Goal: Task Accomplishment & Management: Manage account settings

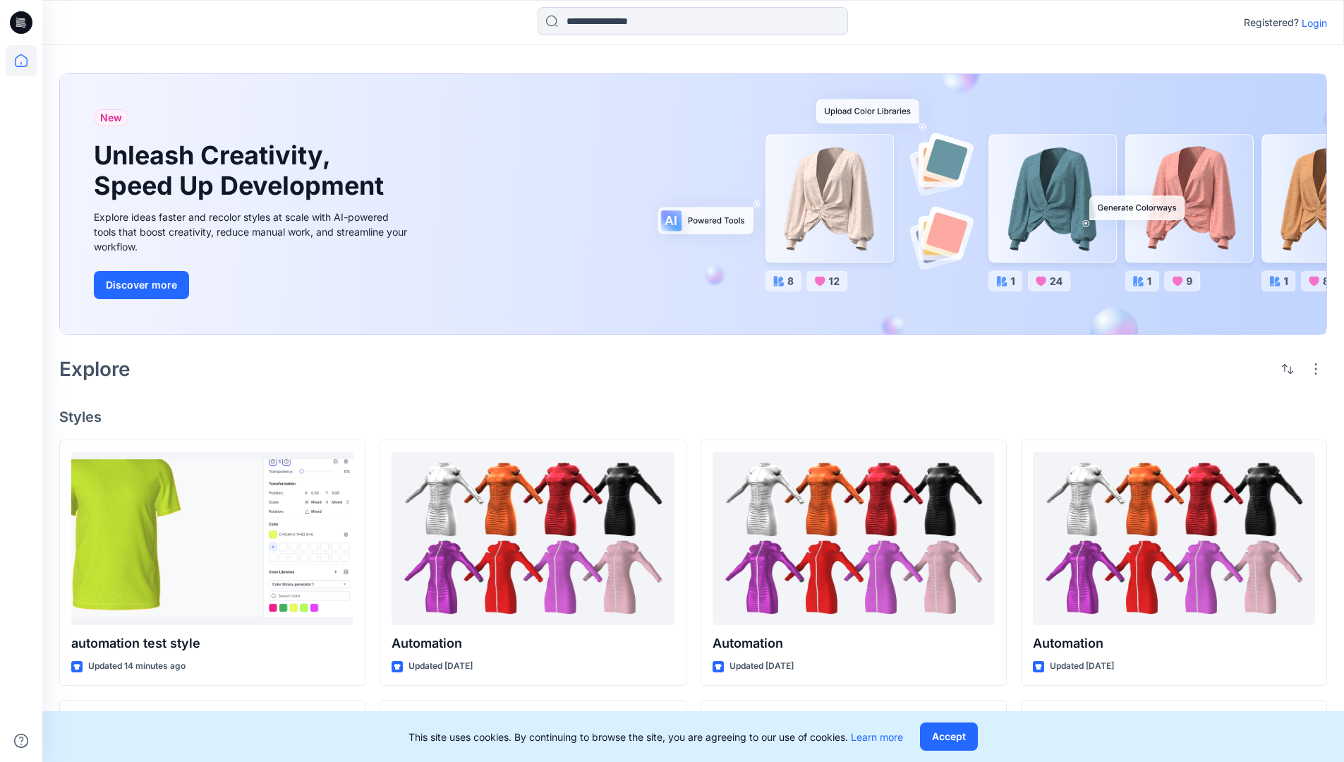
click at [1310, 23] on p "Login" at bounding box center [1313, 23] width 25 height 15
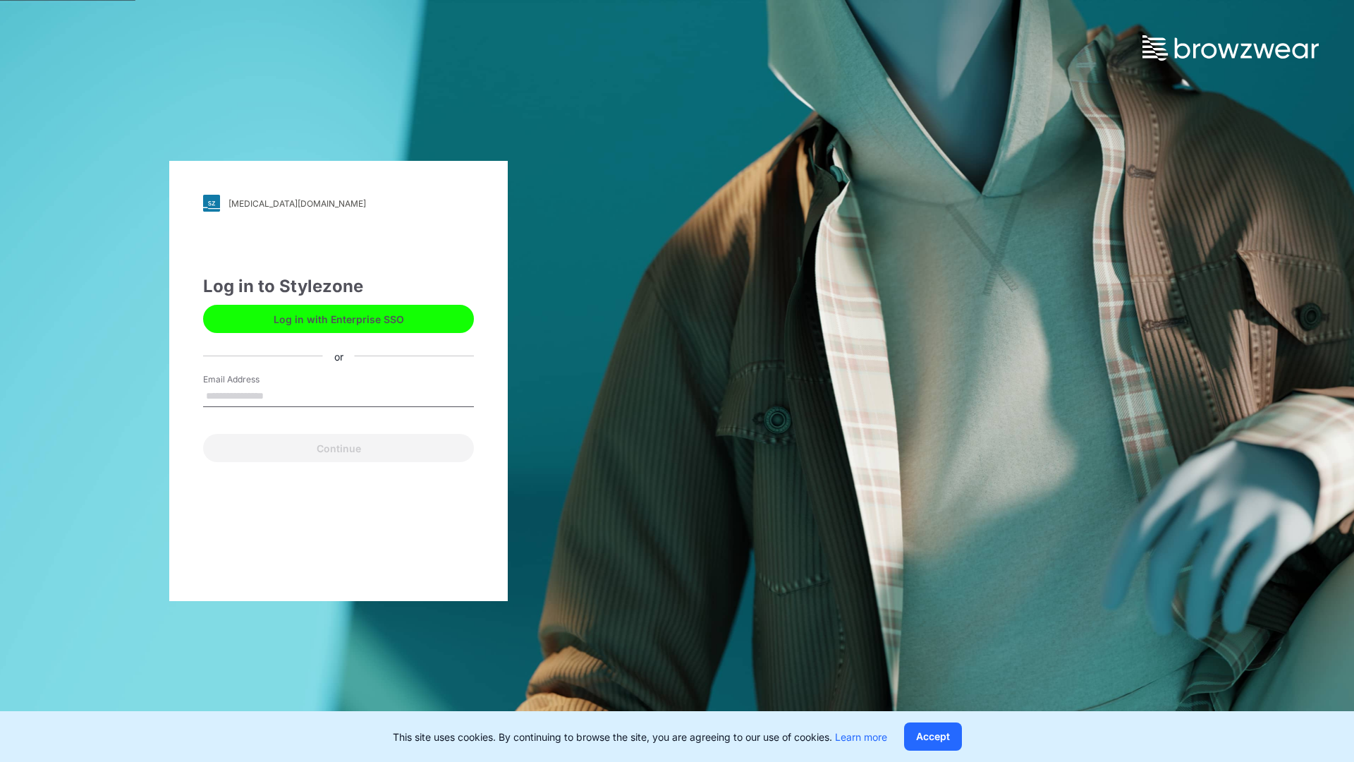
click at [279, 395] on input "Email Address" at bounding box center [338, 396] width 271 height 21
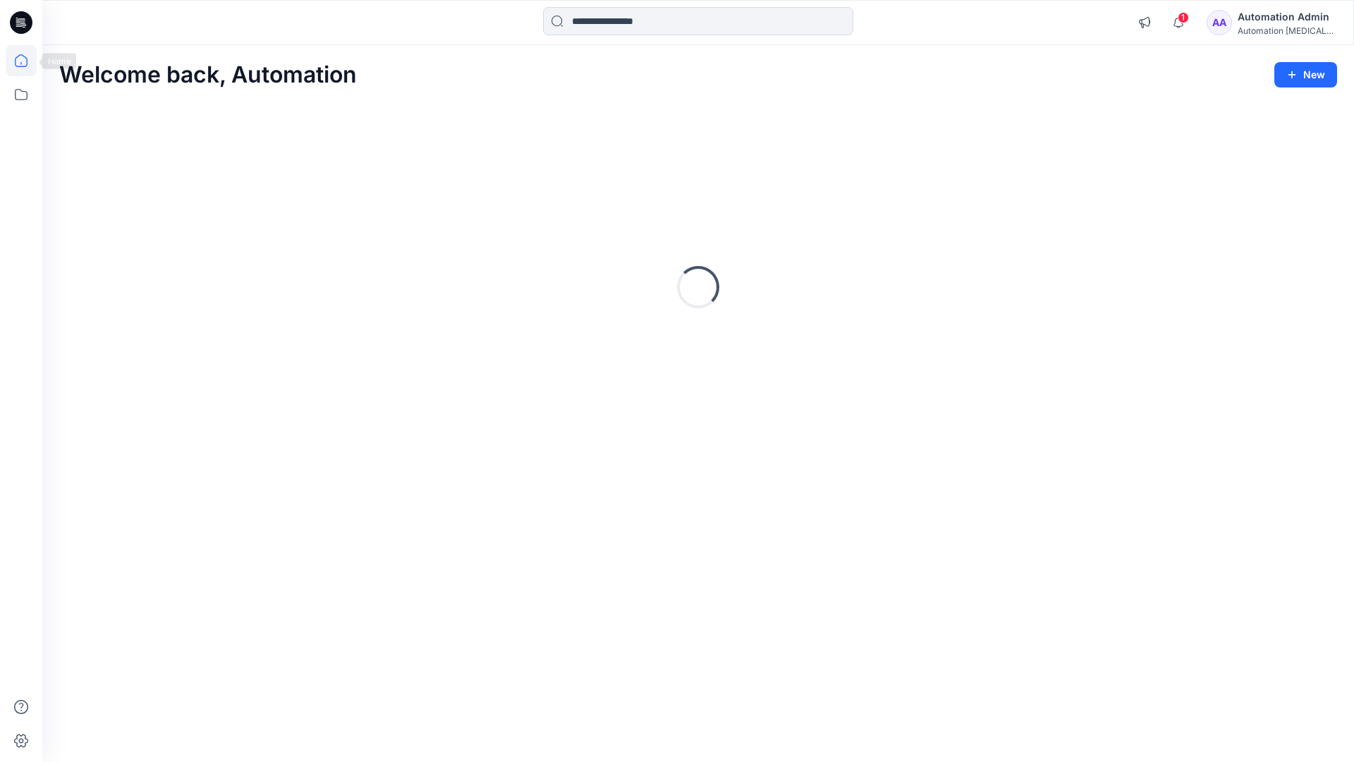
click at [27, 61] on icon at bounding box center [21, 60] width 13 height 13
click at [1279, 18] on div "Automation Admin" at bounding box center [1287, 16] width 99 height 17
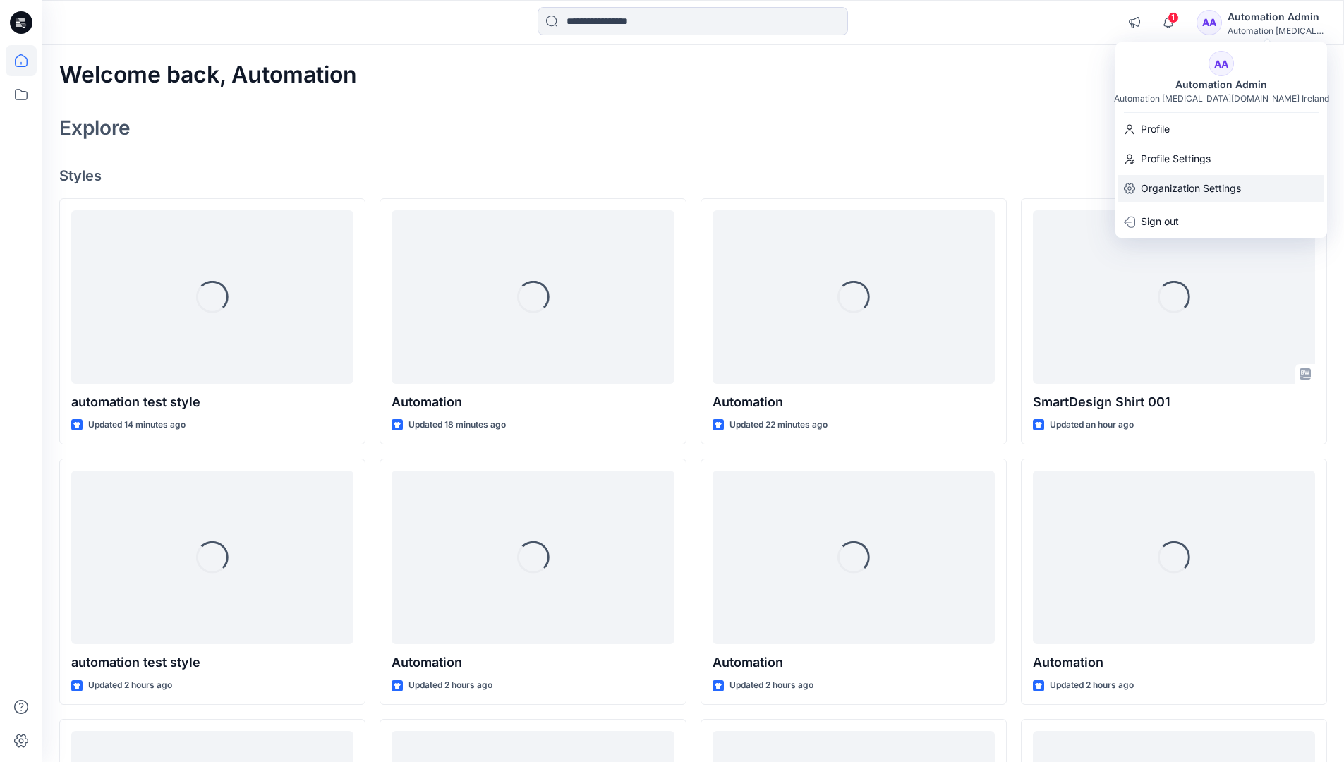
click at [1156, 190] on p "Organization Settings" at bounding box center [1190, 188] width 100 height 27
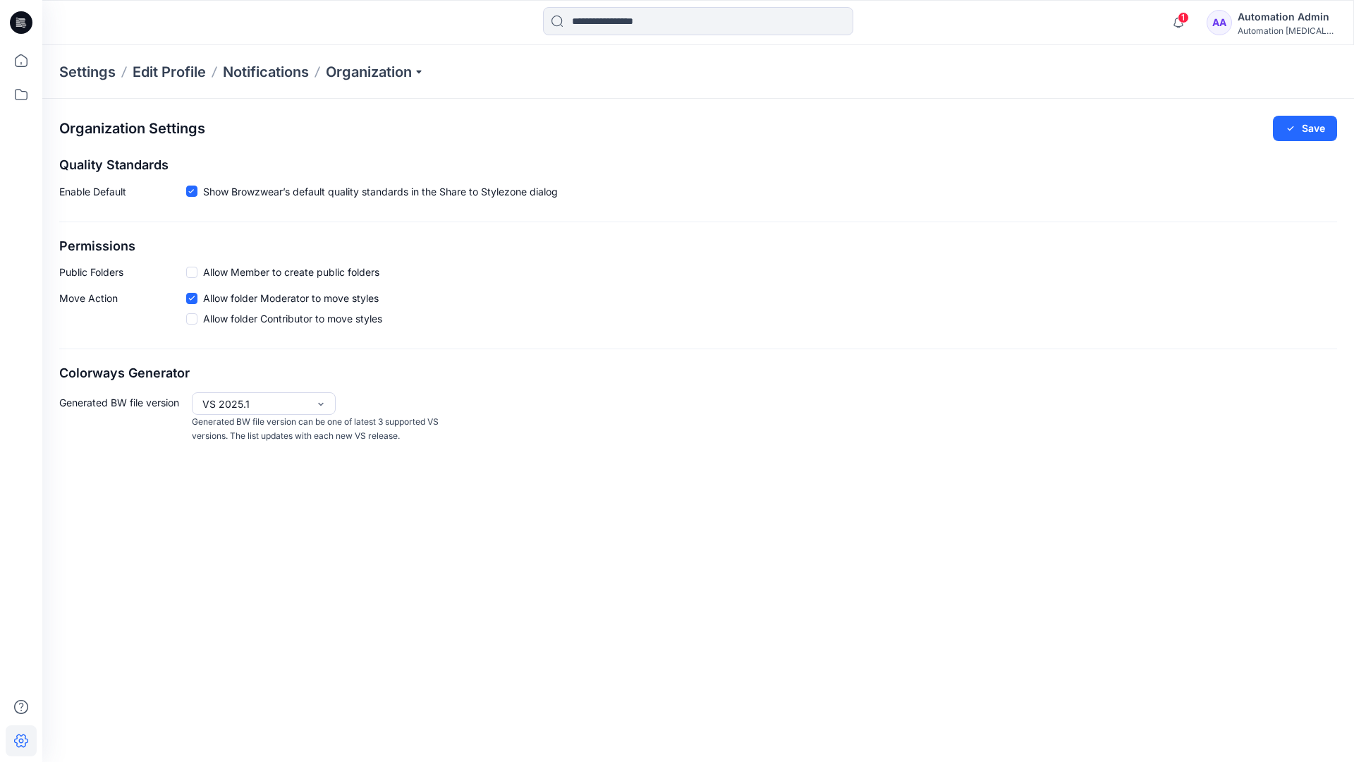
click at [77, 246] on h2 "Permissions" at bounding box center [698, 246] width 1278 height 15
drag, startPoint x: 77, startPoint y: 246, endPoint x: 132, endPoint y: 269, distance: 59.5
click at [132, 269] on p "Public Folders" at bounding box center [122, 271] width 127 height 15
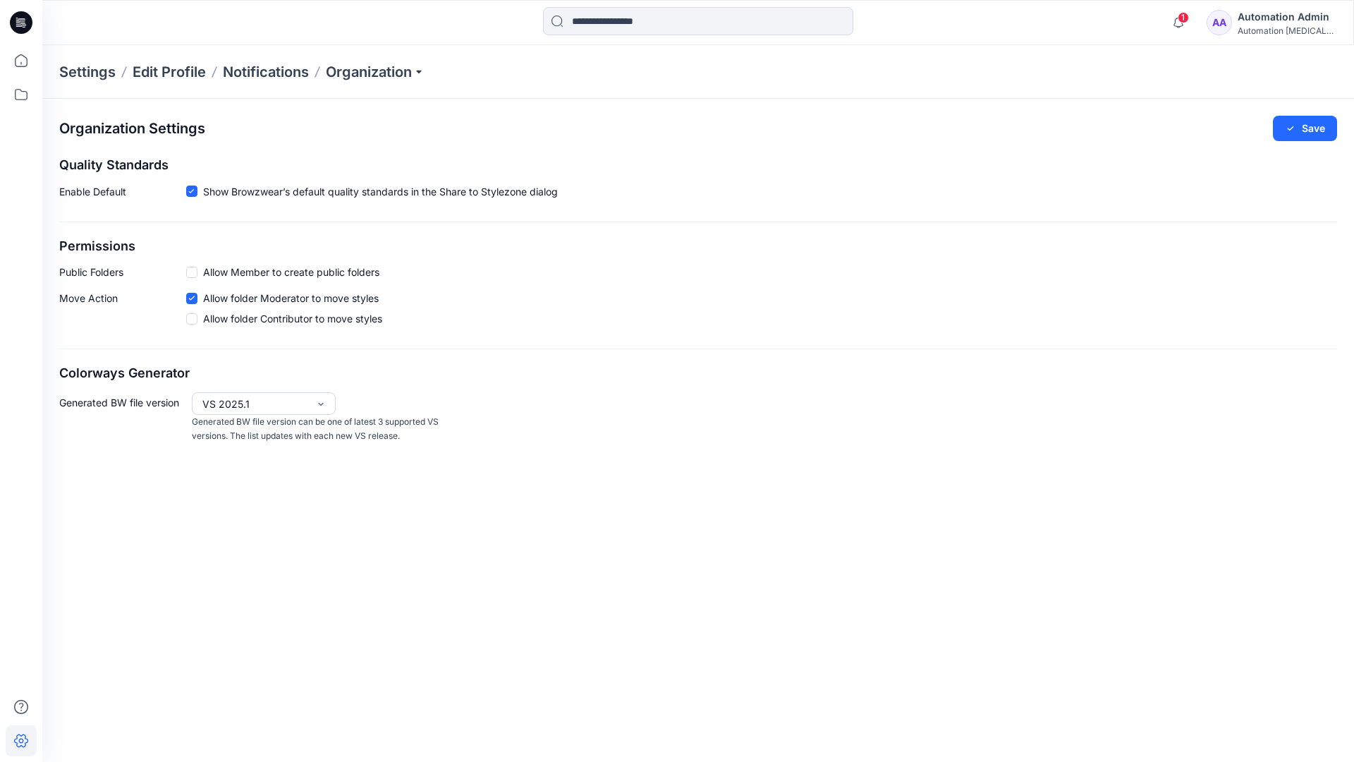
click at [80, 276] on p "Public Folders" at bounding box center [122, 271] width 127 height 15
click at [87, 299] on p "Move Action" at bounding box center [122, 311] width 127 height 41
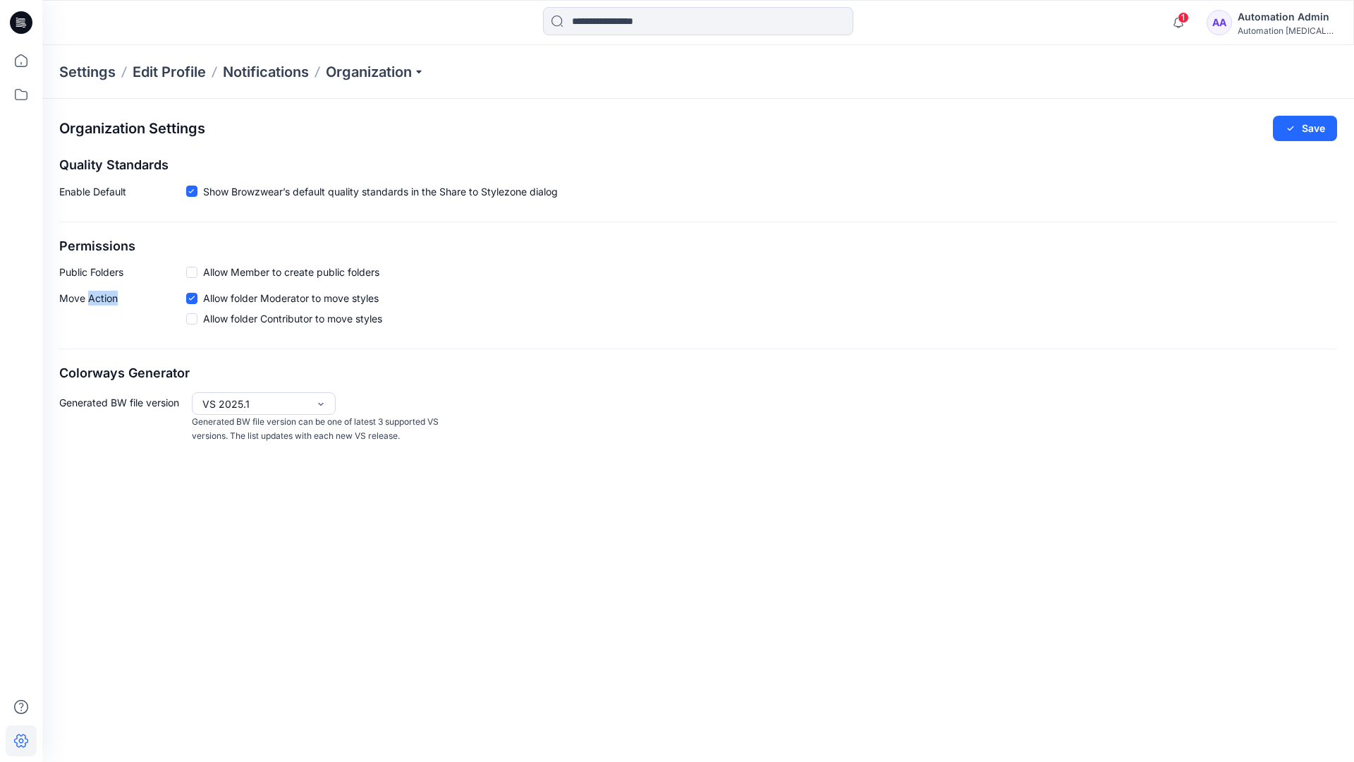
click at [87, 299] on p "Move Action" at bounding box center [122, 311] width 127 height 41
click at [108, 352] on div "Organization Settings Save Quality Standards Enable Default Show Browzwear’s de…" at bounding box center [698, 280] width 1312 height 362
click at [1298, 16] on div "Automation Admin" at bounding box center [1287, 16] width 99 height 17
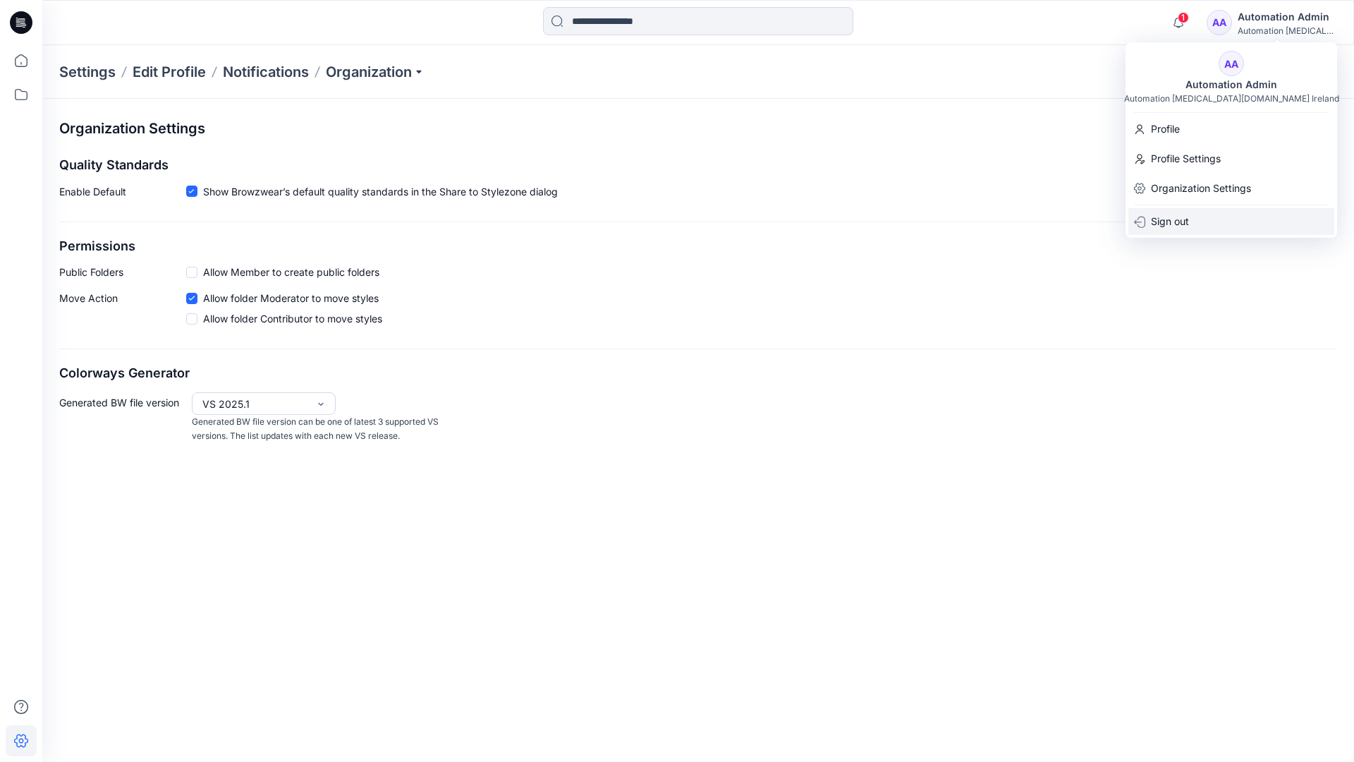
click at [1164, 217] on p "Sign out" at bounding box center [1170, 221] width 38 height 27
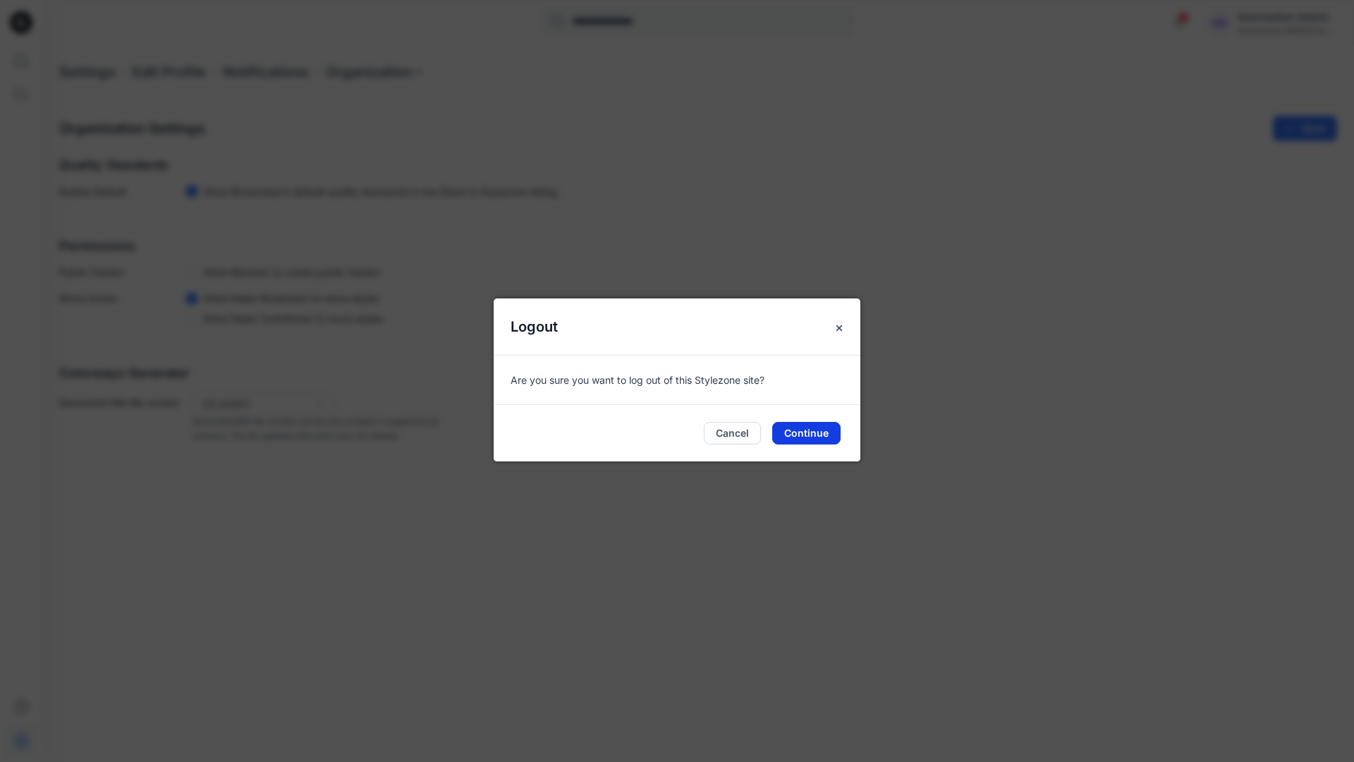
click at [808, 434] on button "Continue" at bounding box center [806, 433] width 68 height 23
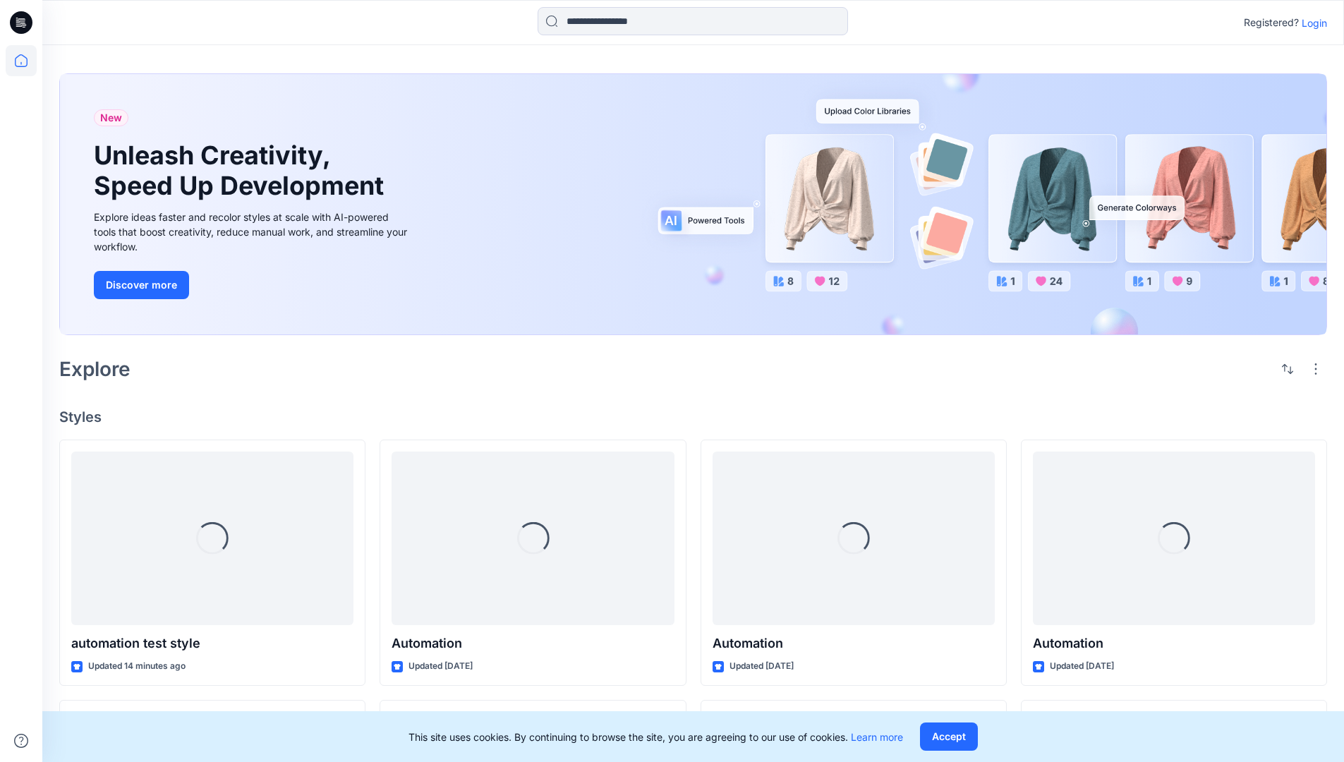
click at [1310, 23] on p "Login" at bounding box center [1313, 23] width 25 height 15
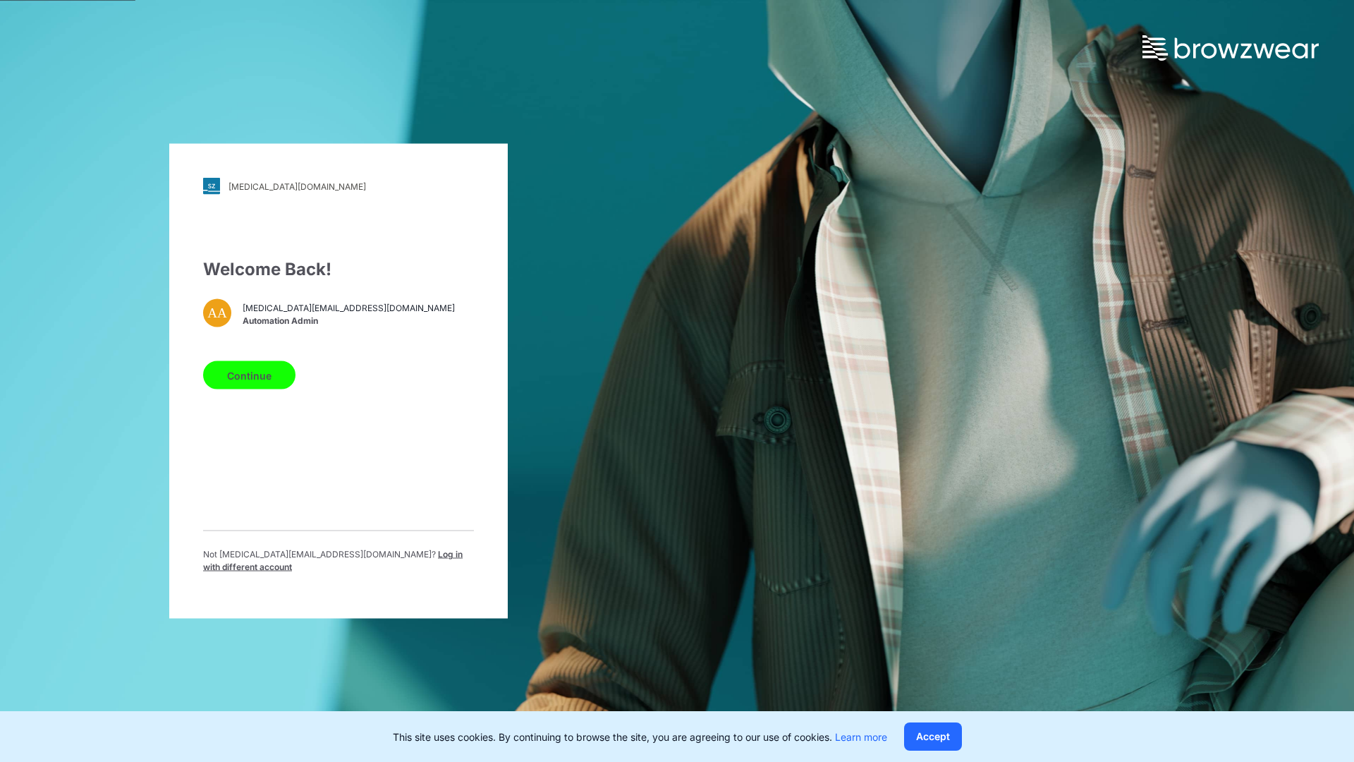
click at [348, 557] on span "Log in with different account" at bounding box center [333, 560] width 260 height 23
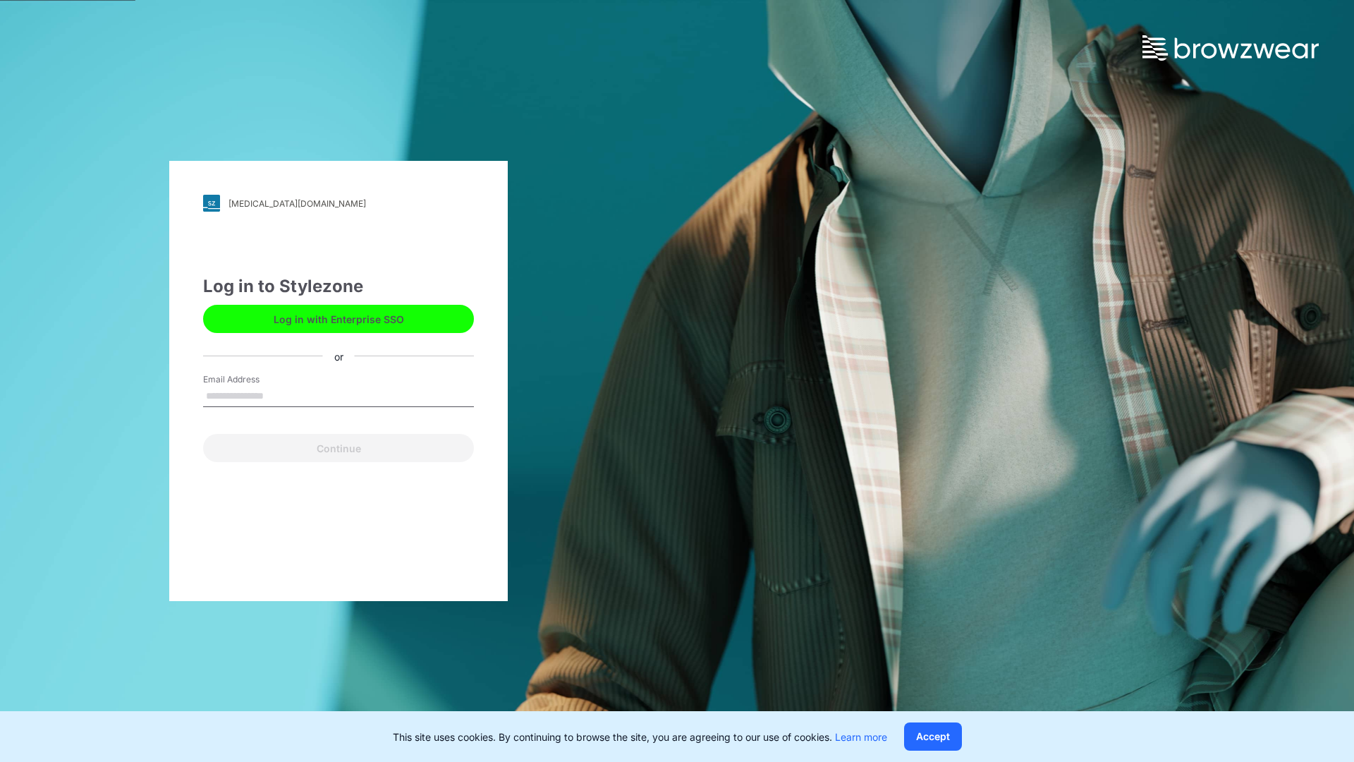
click at [279, 395] on input "Email Address" at bounding box center [338, 396] width 271 height 21
type input "**********"
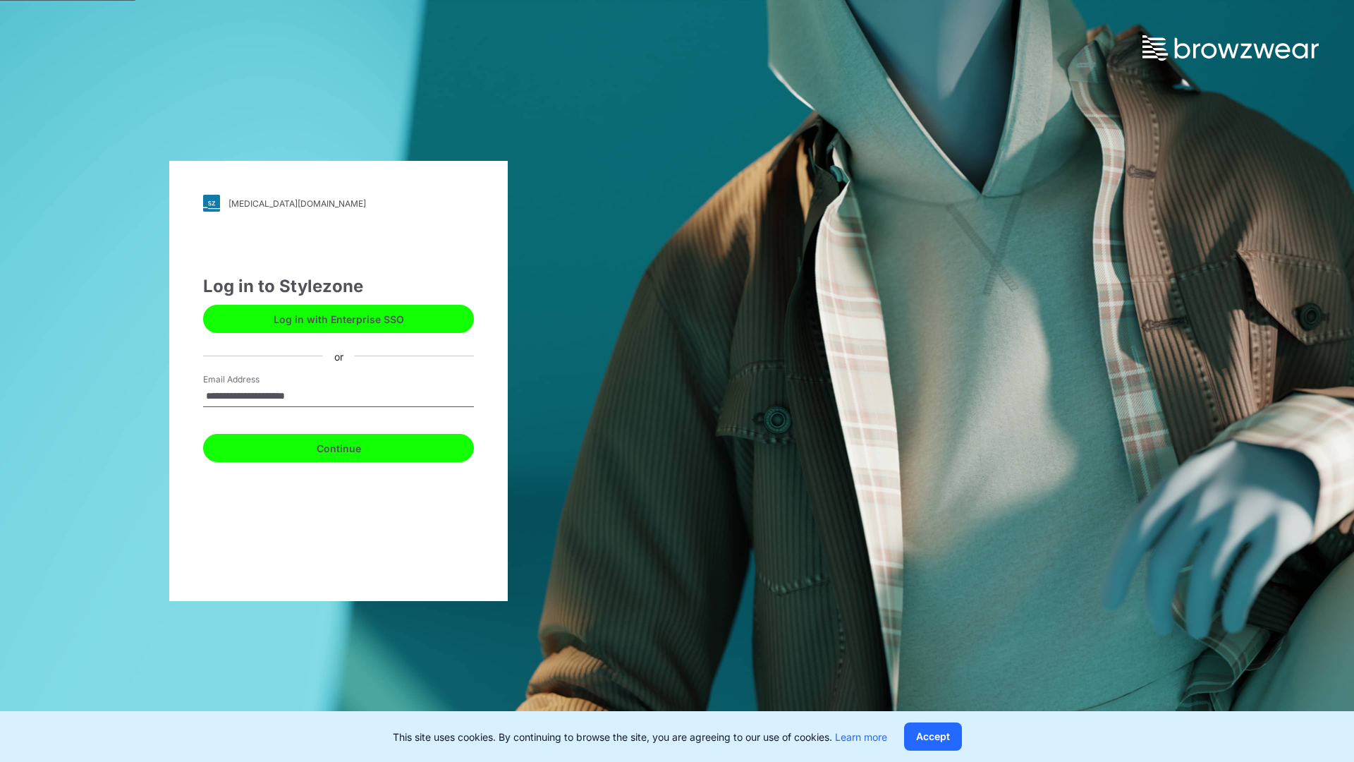
click at [354, 446] on button "Continue" at bounding box center [338, 448] width 271 height 28
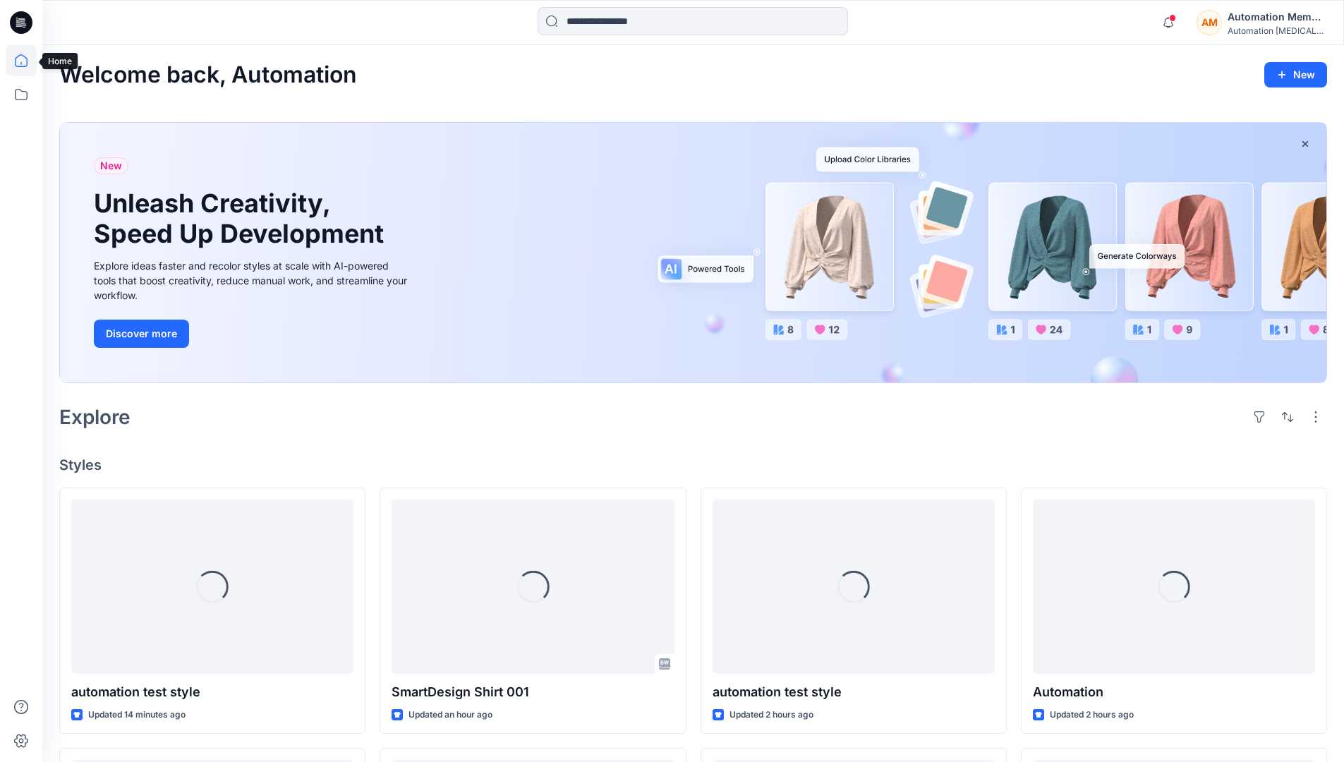
click at [25, 61] on icon at bounding box center [21, 60] width 31 height 31
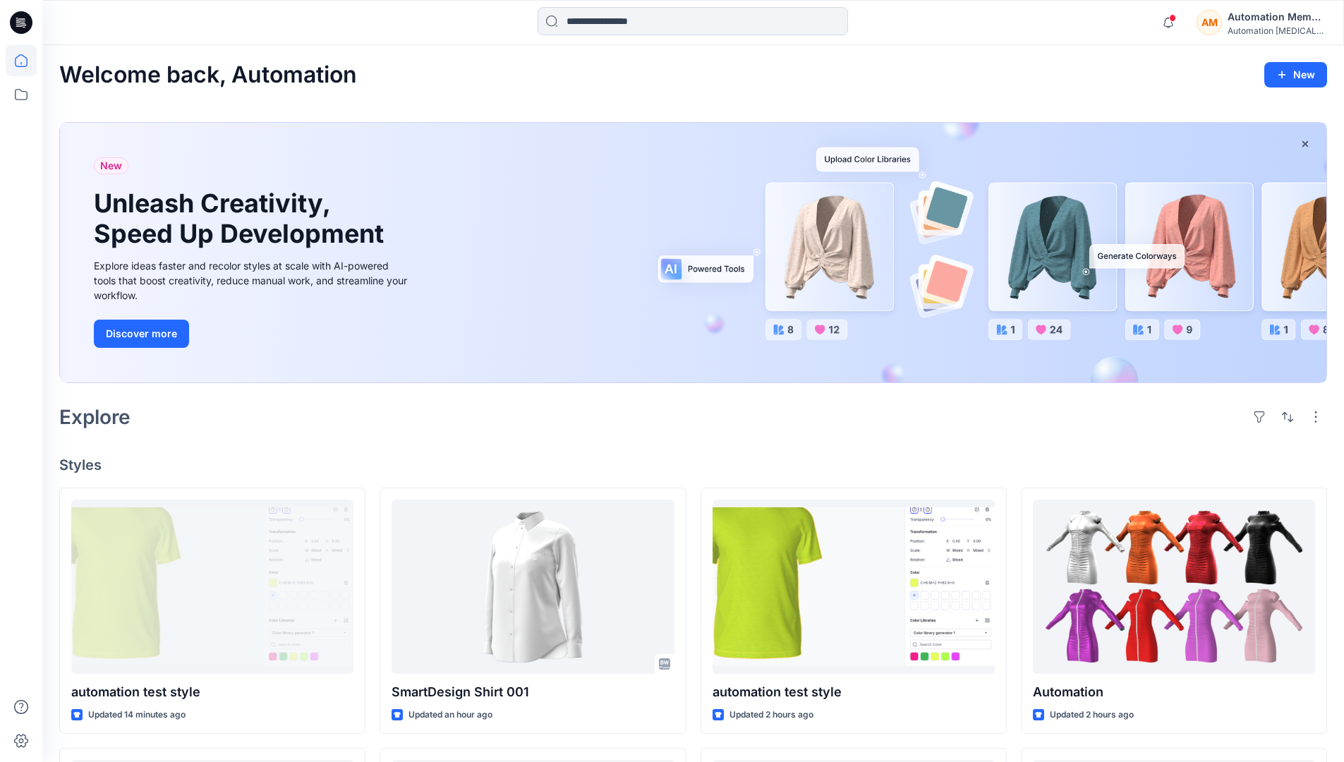
click at [1239, 24] on div "Automation Member" at bounding box center [1276, 16] width 99 height 17
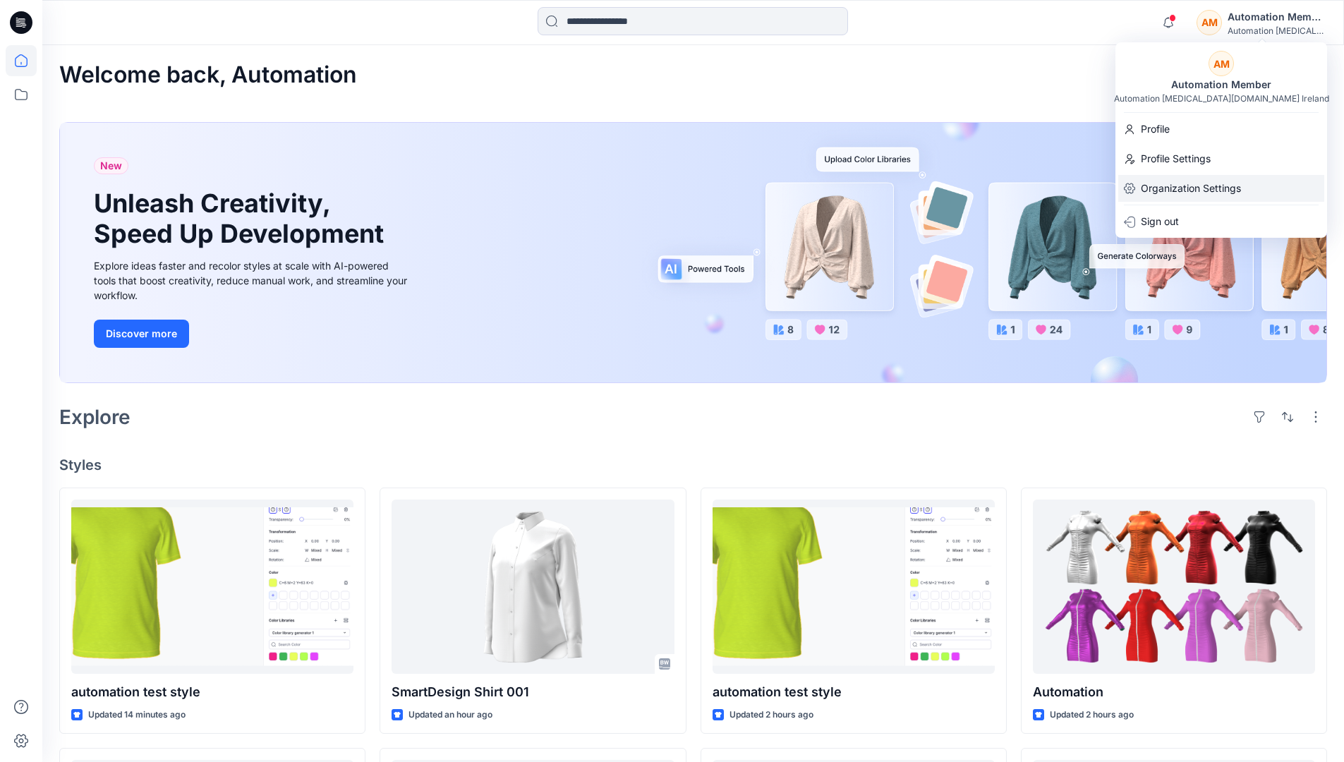
click at [1182, 181] on p "Organization Settings" at bounding box center [1190, 188] width 100 height 27
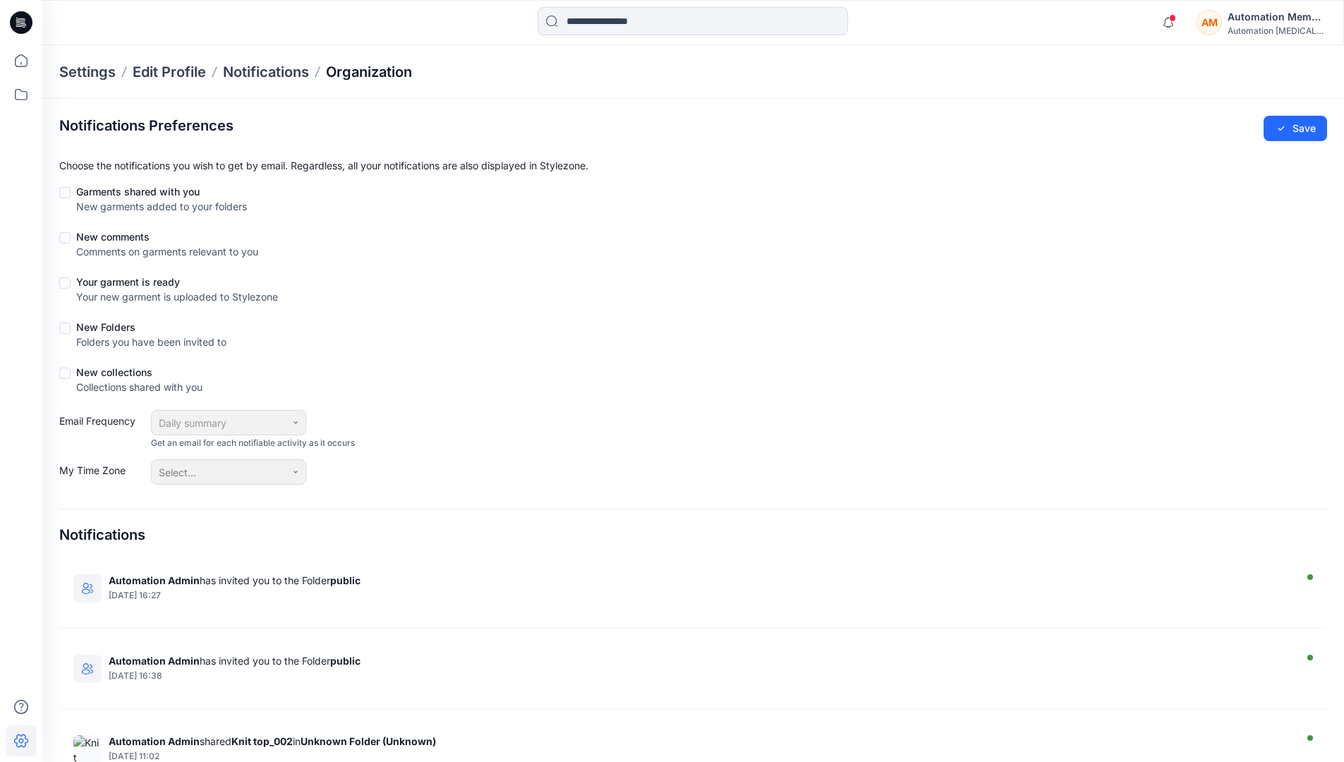
click at [401, 73] on p "Organization" at bounding box center [369, 72] width 86 height 20
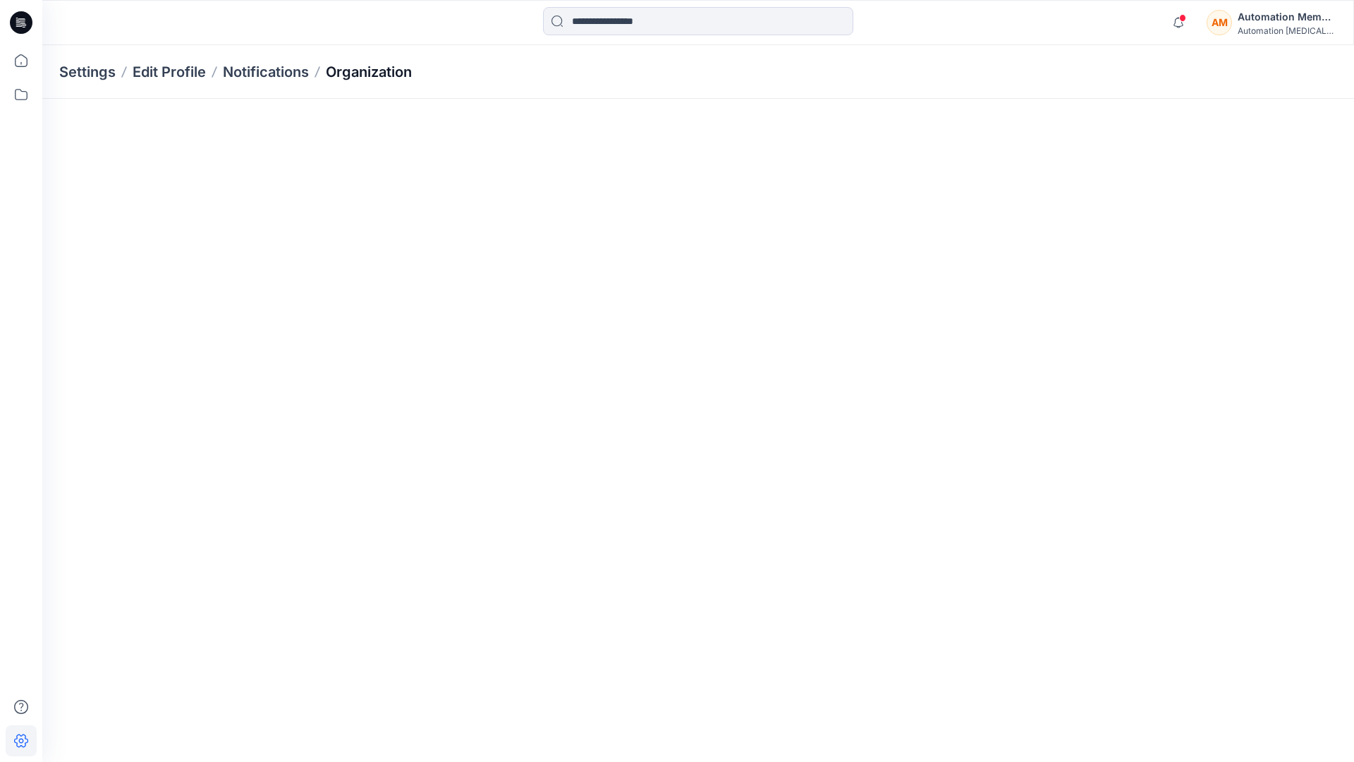
click at [401, 73] on p "Organization" at bounding box center [369, 72] width 86 height 20
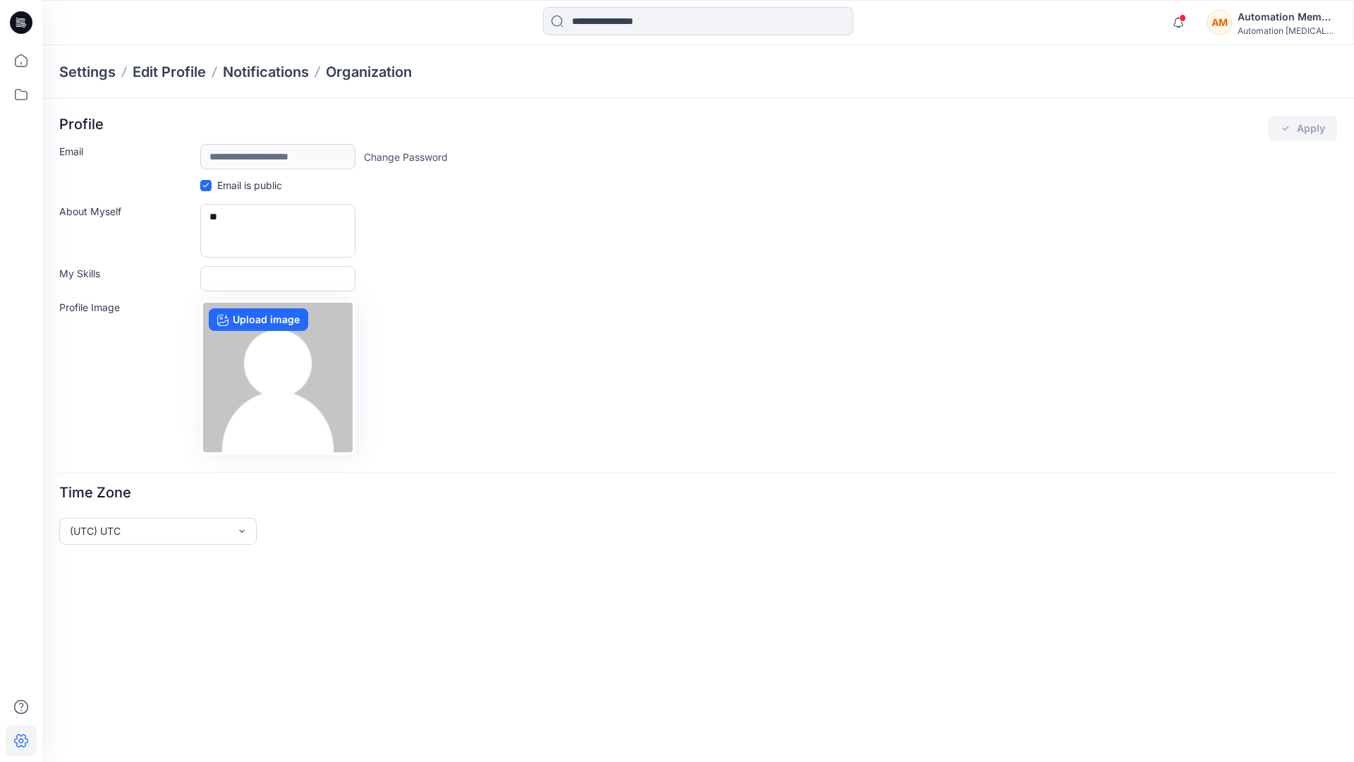
click at [1256, 28] on div "Automation testim..." at bounding box center [1287, 30] width 99 height 11
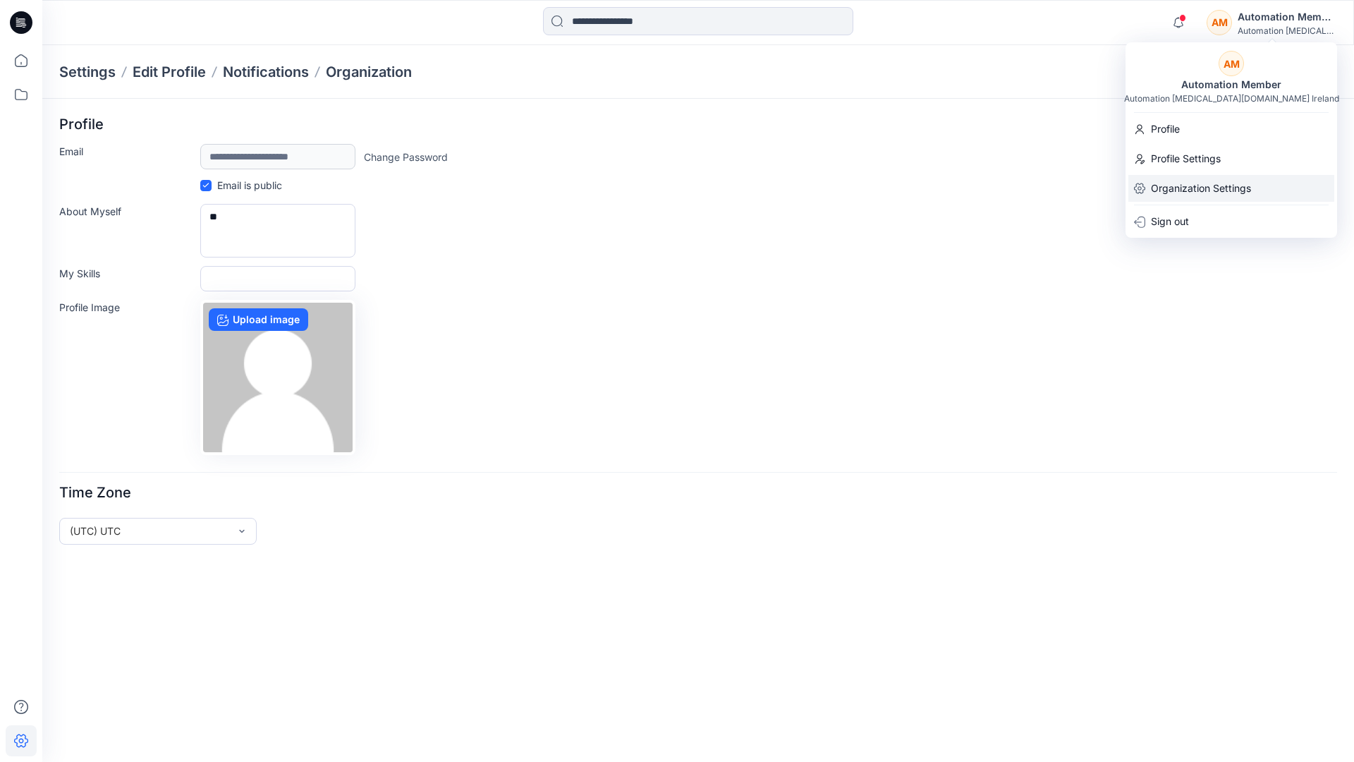
click at [1188, 184] on p "Organization Settings" at bounding box center [1201, 188] width 100 height 27
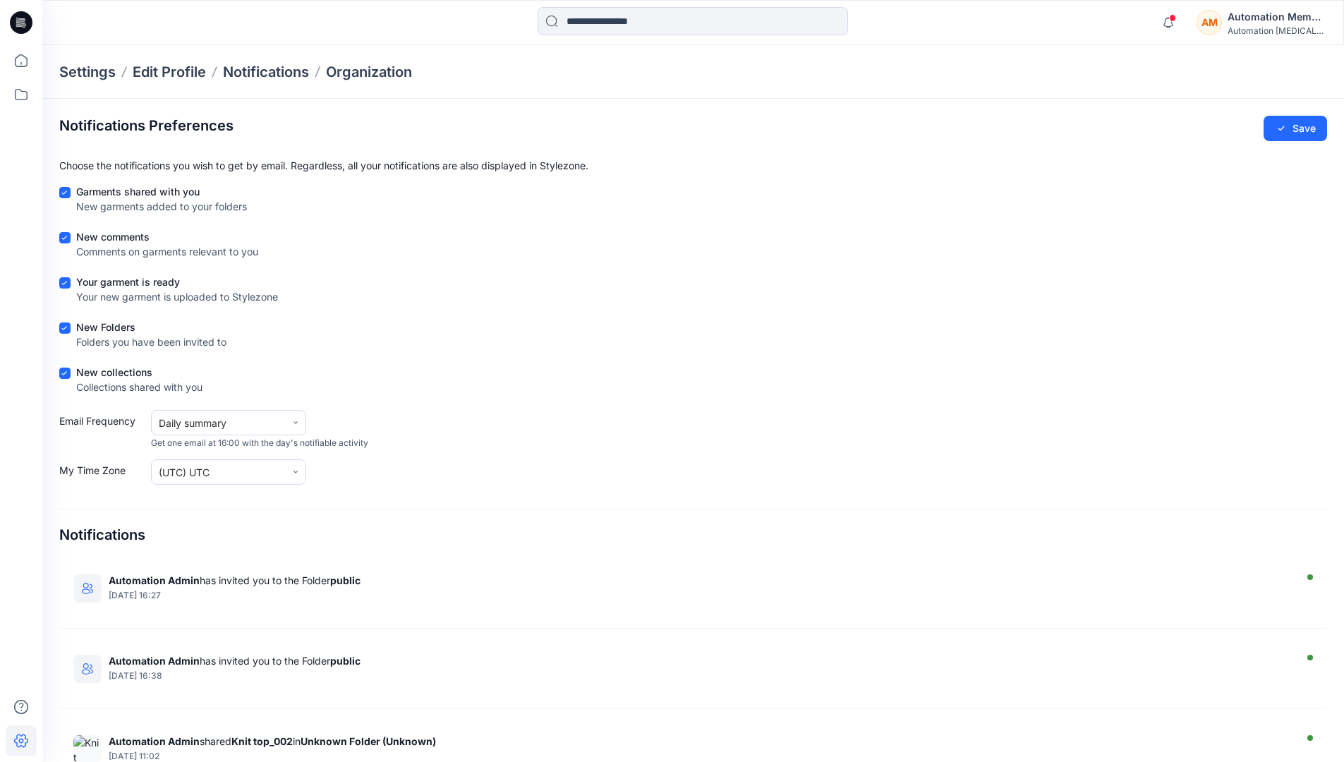
click at [475, 323] on div "New Folders Folders you have been invited to" at bounding box center [692, 336] width 1267 height 35
click at [76, 535] on h4 "Notifications" at bounding box center [102, 534] width 86 height 17
click at [97, 124] on h2 "Notifications Preferences" at bounding box center [146, 125] width 174 height 17
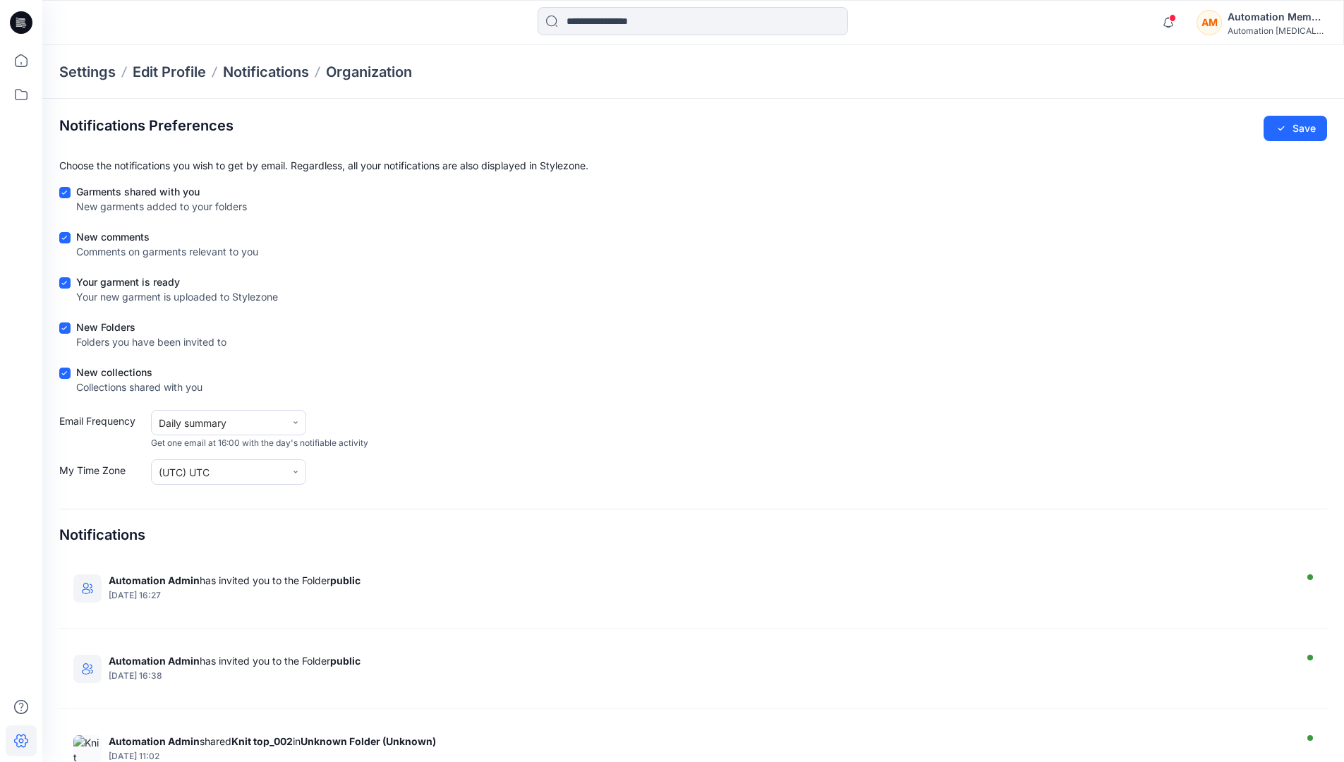
click at [97, 124] on h2 "Notifications Preferences" at bounding box center [146, 125] width 174 height 17
click at [1261, 32] on div "Automation testim..." at bounding box center [1276, 30] width 99 height 11
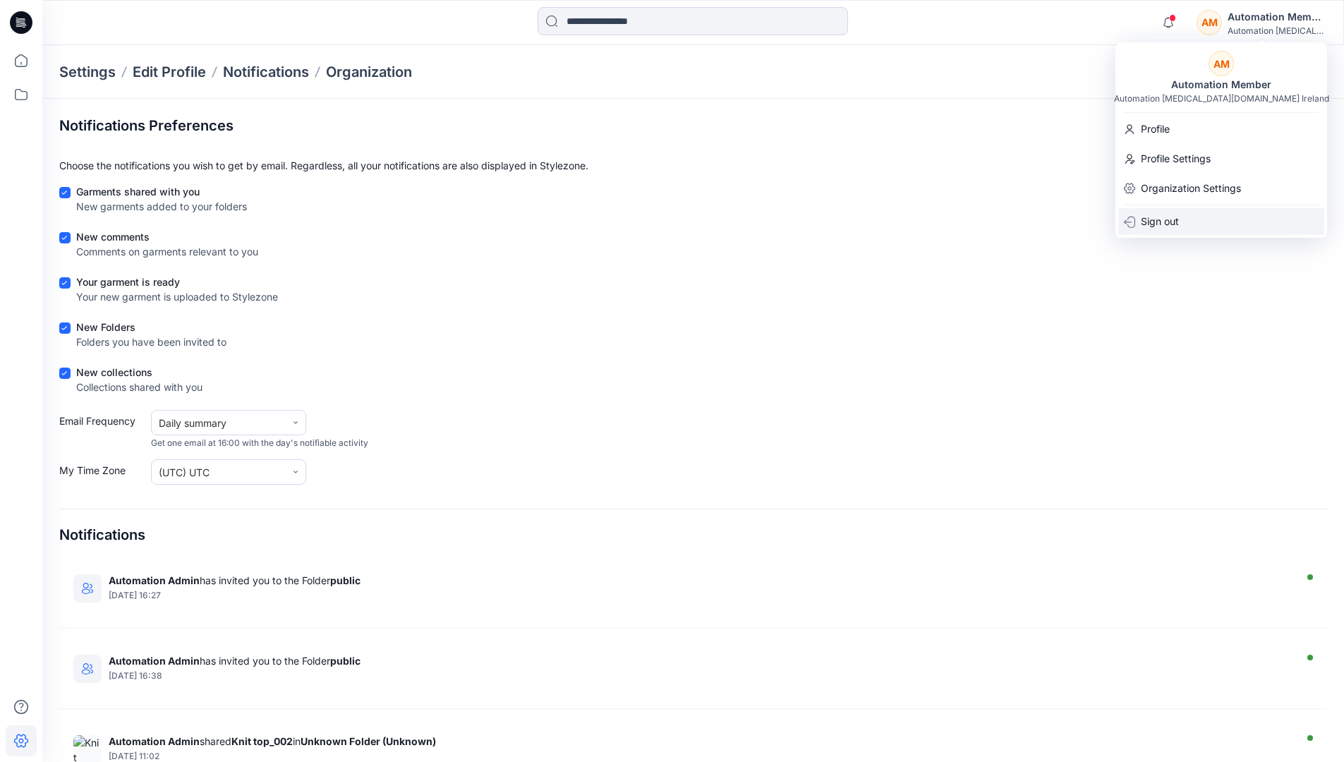
click at [1186, 229] on div "Sign out" at bounding box center [1221, 221] width 206 height 27
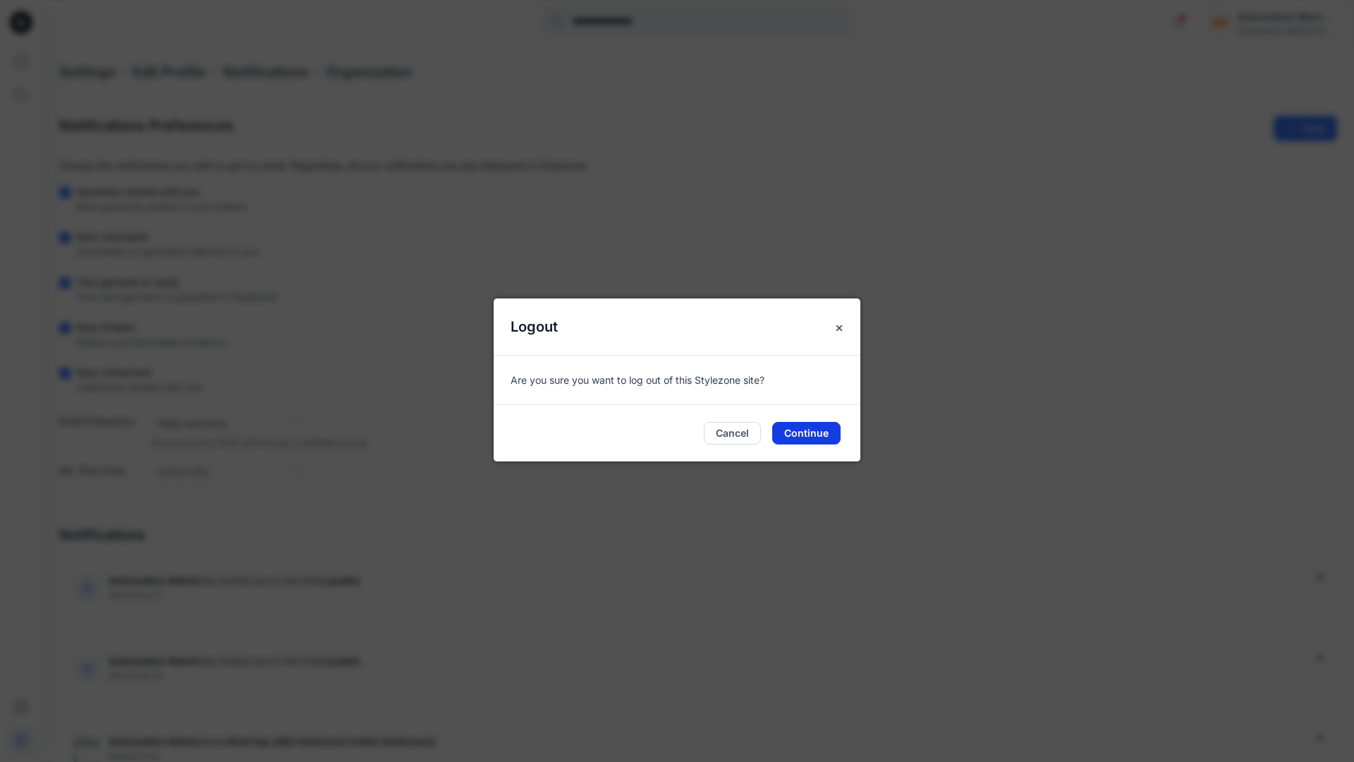
click at [801, 430] on button "Continue" at bounding box center [806, 433] width 68 height 23
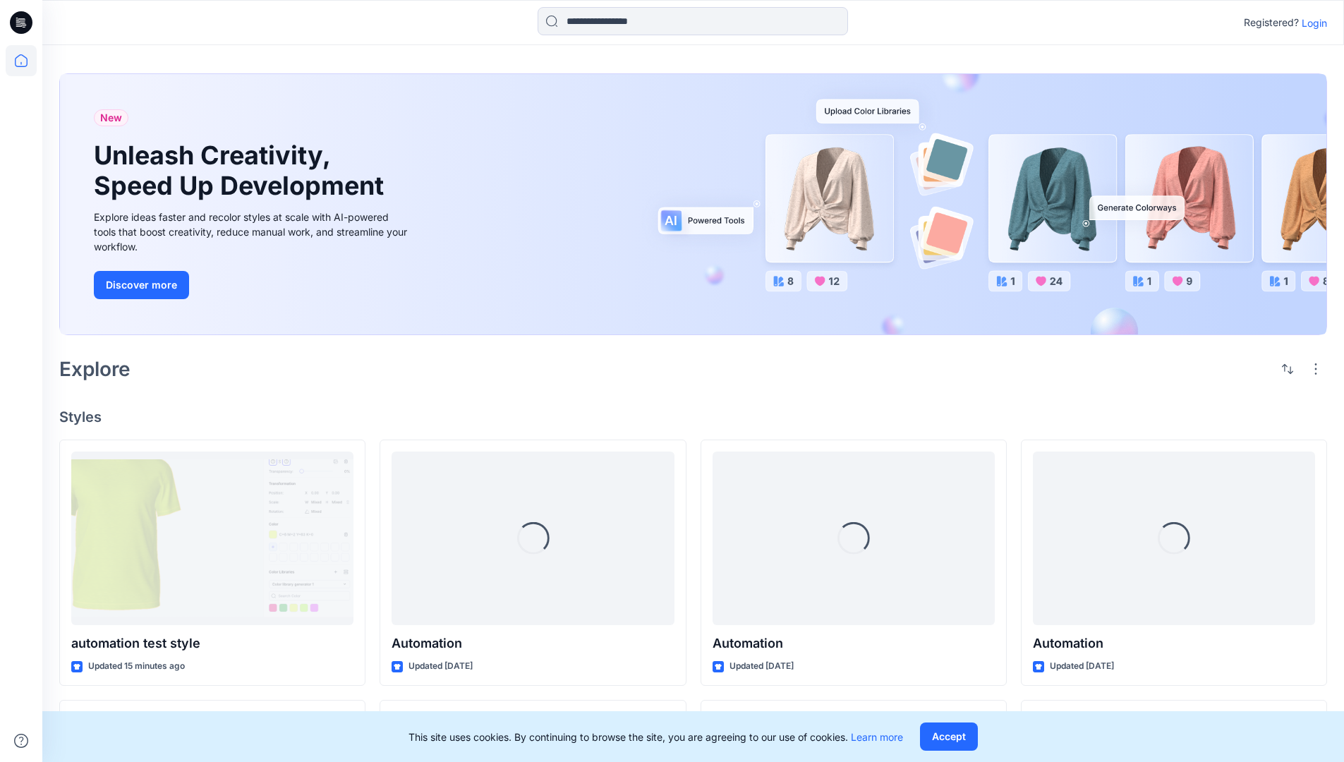
click at [1309, 23] on p "Login" at bounding box center [1313, 23] width 25 height 15
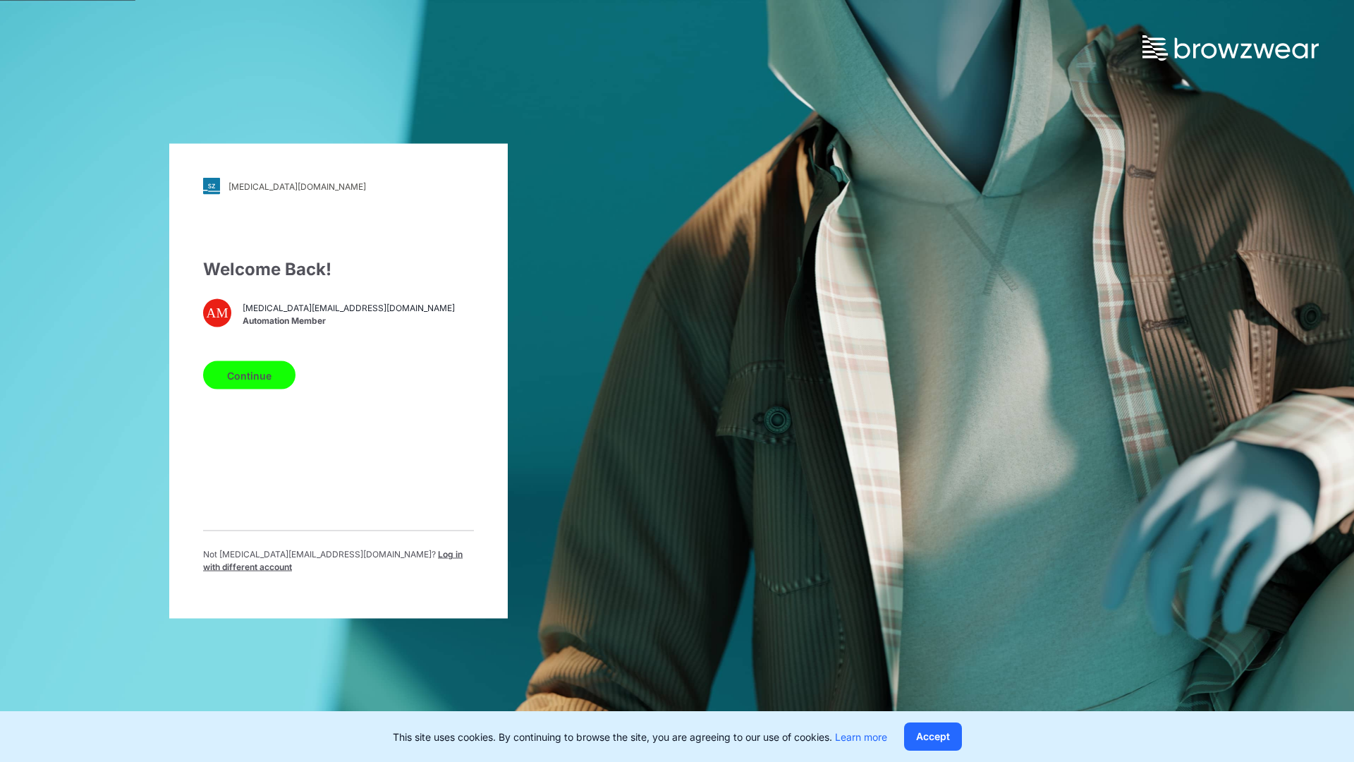
click at [371, 555] on span "Log in with different account" at bounding box center [333, 560] width 260 height 23
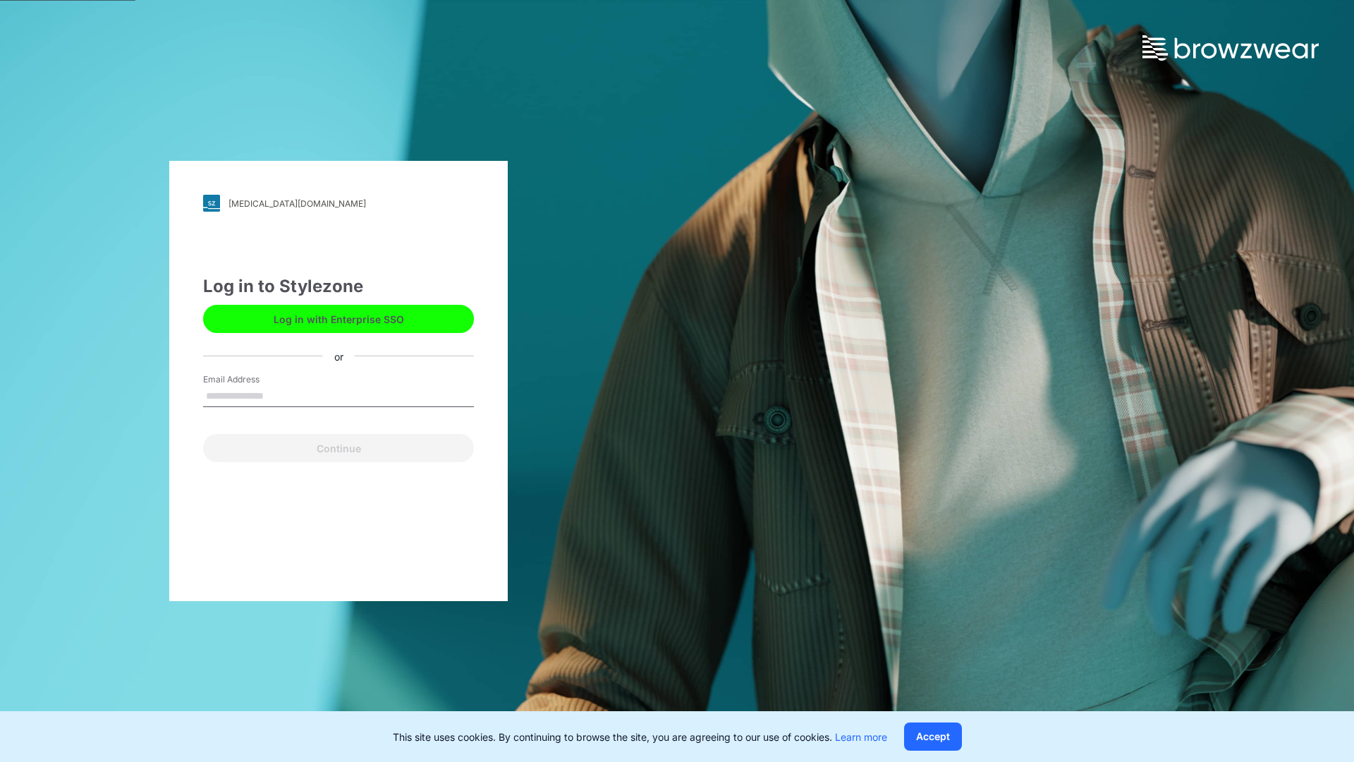
click at [300, 399] on input "Email Address" at bounding box center [338, 396] width 271 height 21
type input "**********"
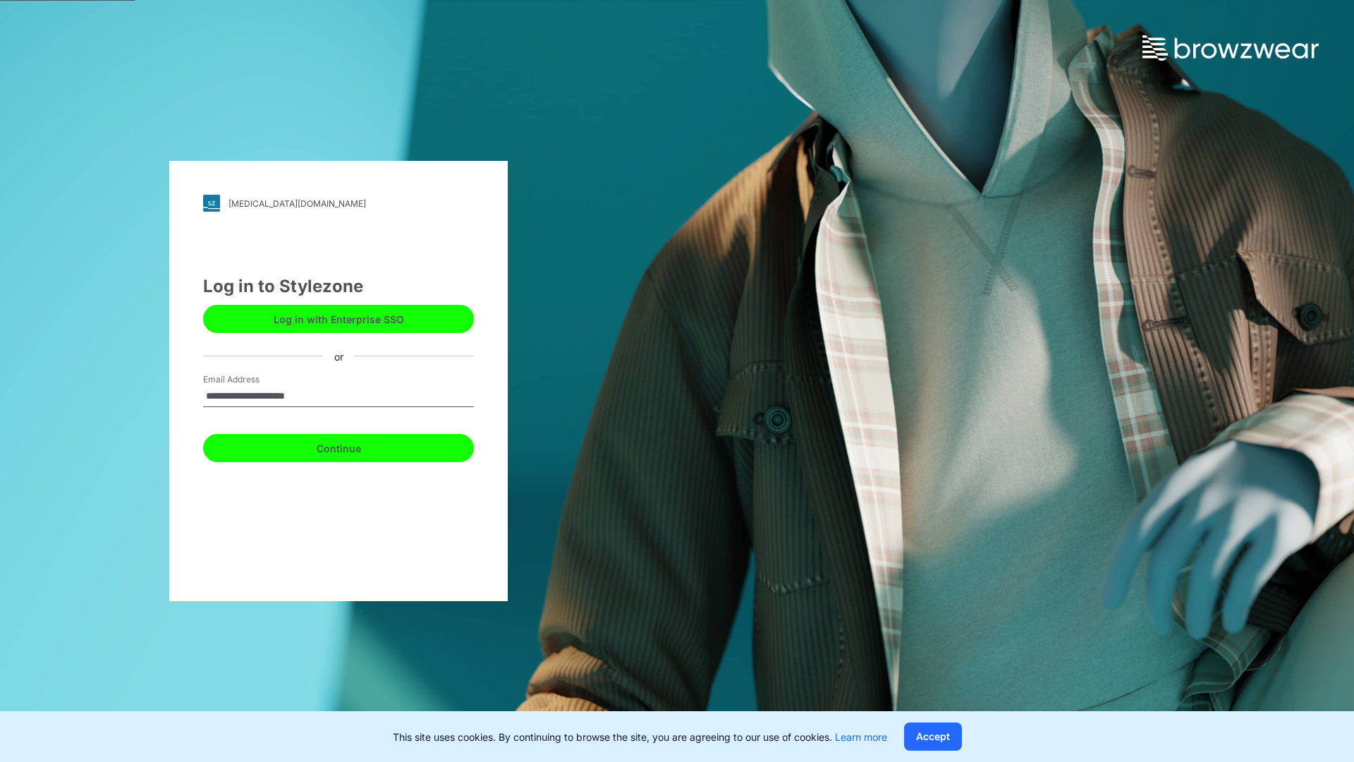
click at [331, 449] on button "Continue" at bounding box center [338, 448] width 271 height 28
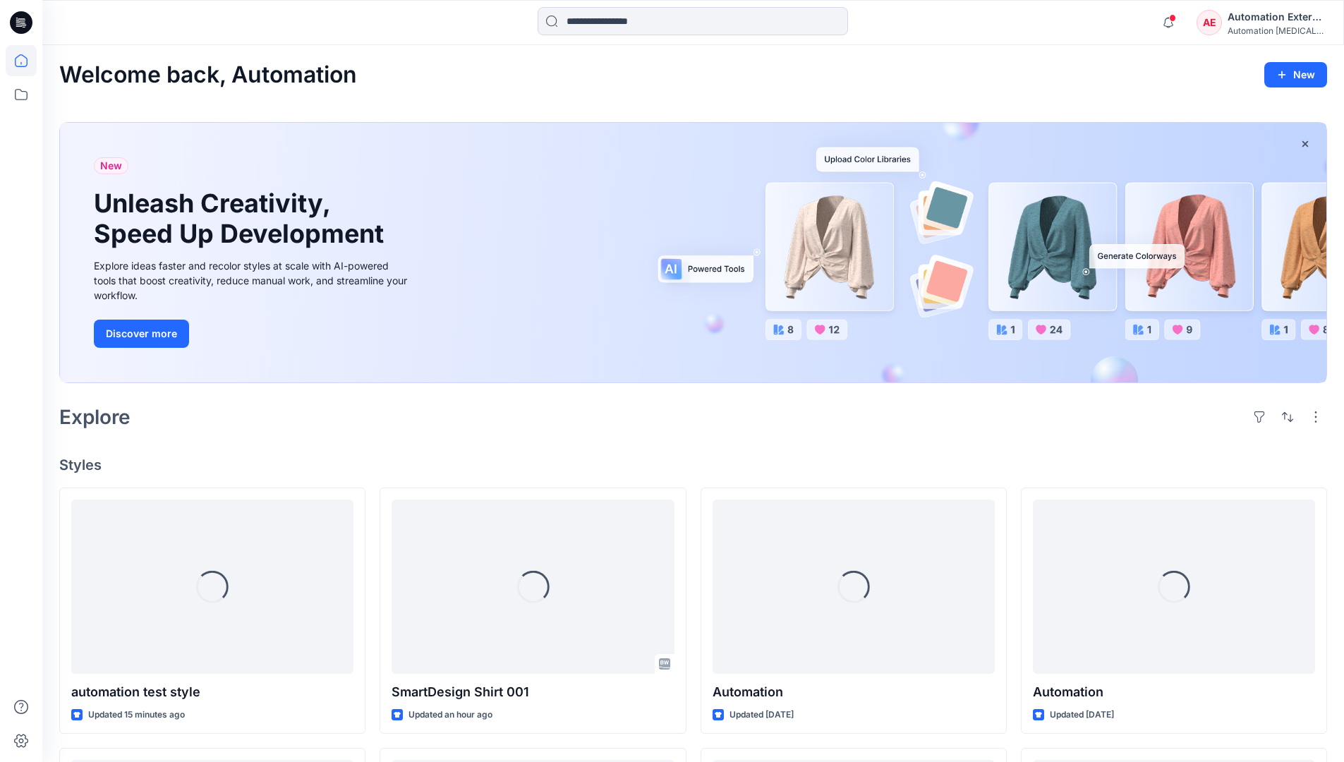
click at [1259, 20] on div "Automation External" at bounding box center [1276, 16] width 99 height 17
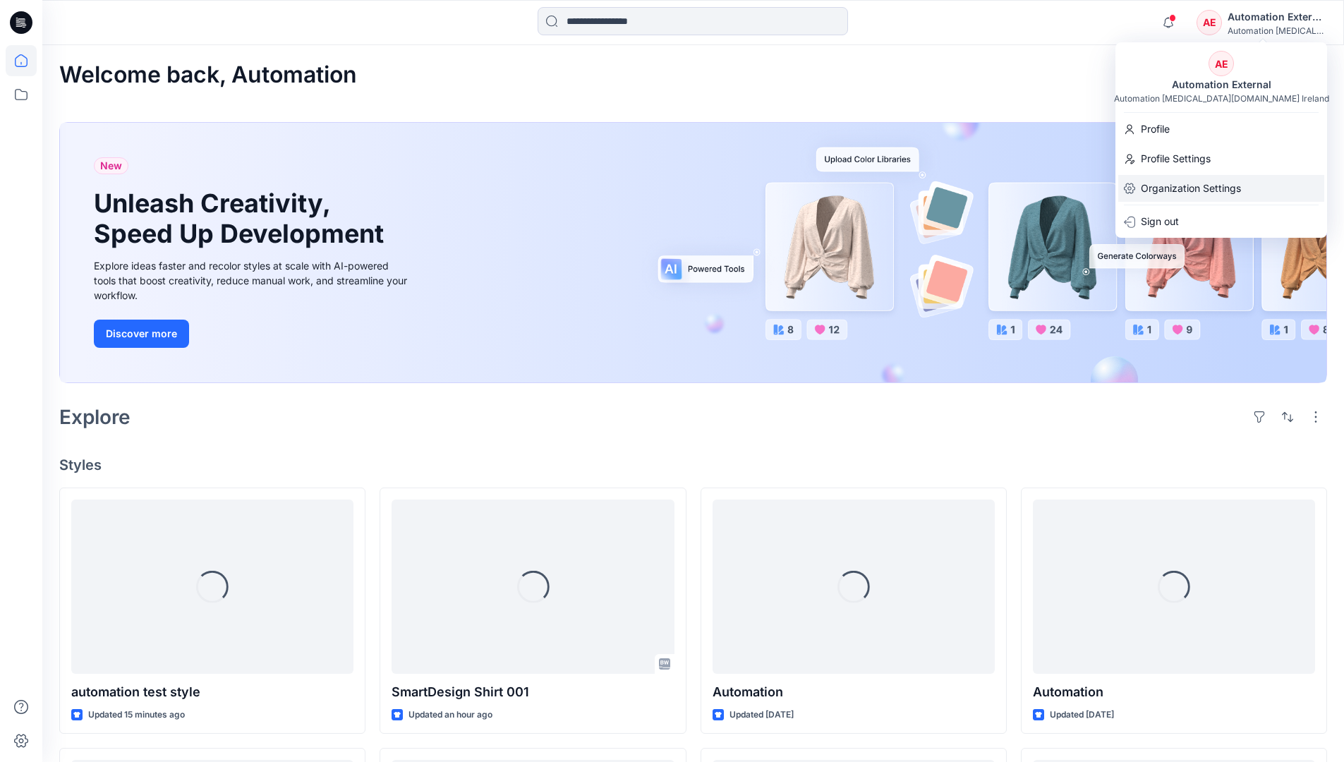
click at [1209, 190] on p "Organization Settings" at bounding box center [1190, 188] width 100 height 27
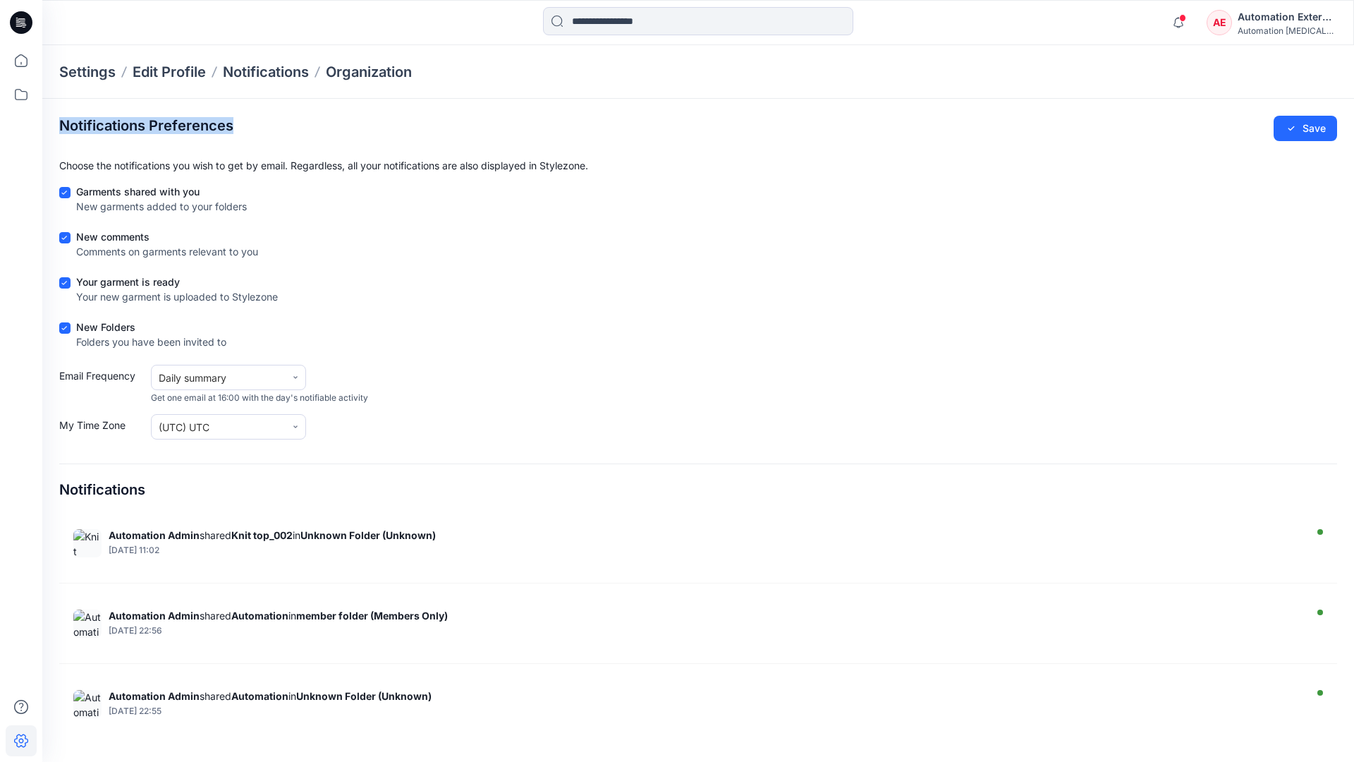
drag, startPoint x: 1209, startPoint y: 190, endPoint x: 234, endPoint y: 126, distance: 976.8
click at [234, 126] on section "Notifications Preferences Save Choose the notifications you wish to get by emai…" at bounding box center [698, 424] width 1312 height 650
click at [238, 127] on div "Notifications Preferences Save" at bounding box center [698, 128] width 1278 height 25
drag, startPoint x: 238, startPoint y: 127, endPoint x: 152, endPoint y: 489, distance: 372.1
click at [152, 489] on div "Notifications" at bounding box center [698, 483] width 1278 height 40
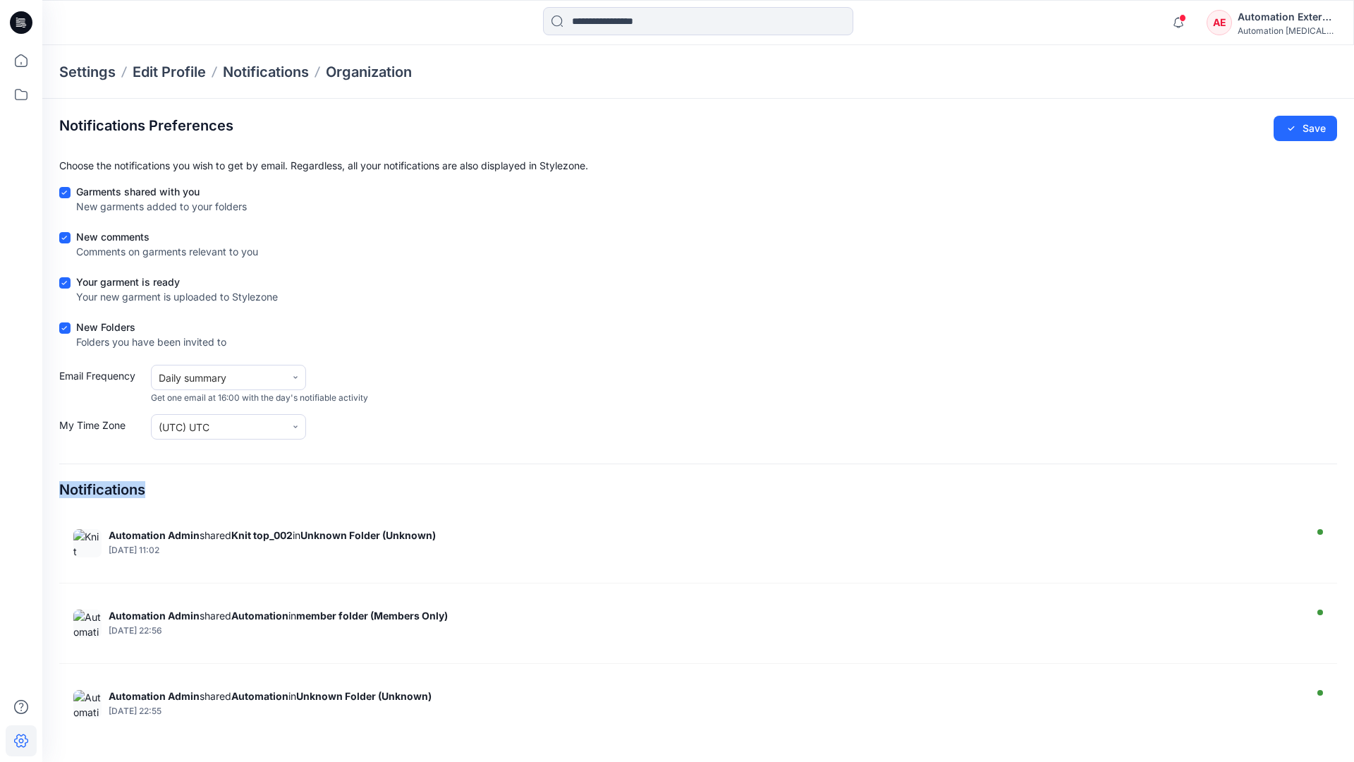
click at [203, 509] on div "Notifications Preferences Save Choose the notifications you wish to get by emai…" at bounding box center [698, 424] width 1278 height 616
click at [1308, 20] on div "Automation External" at bounding box center [1287, 16] width 99 height 17
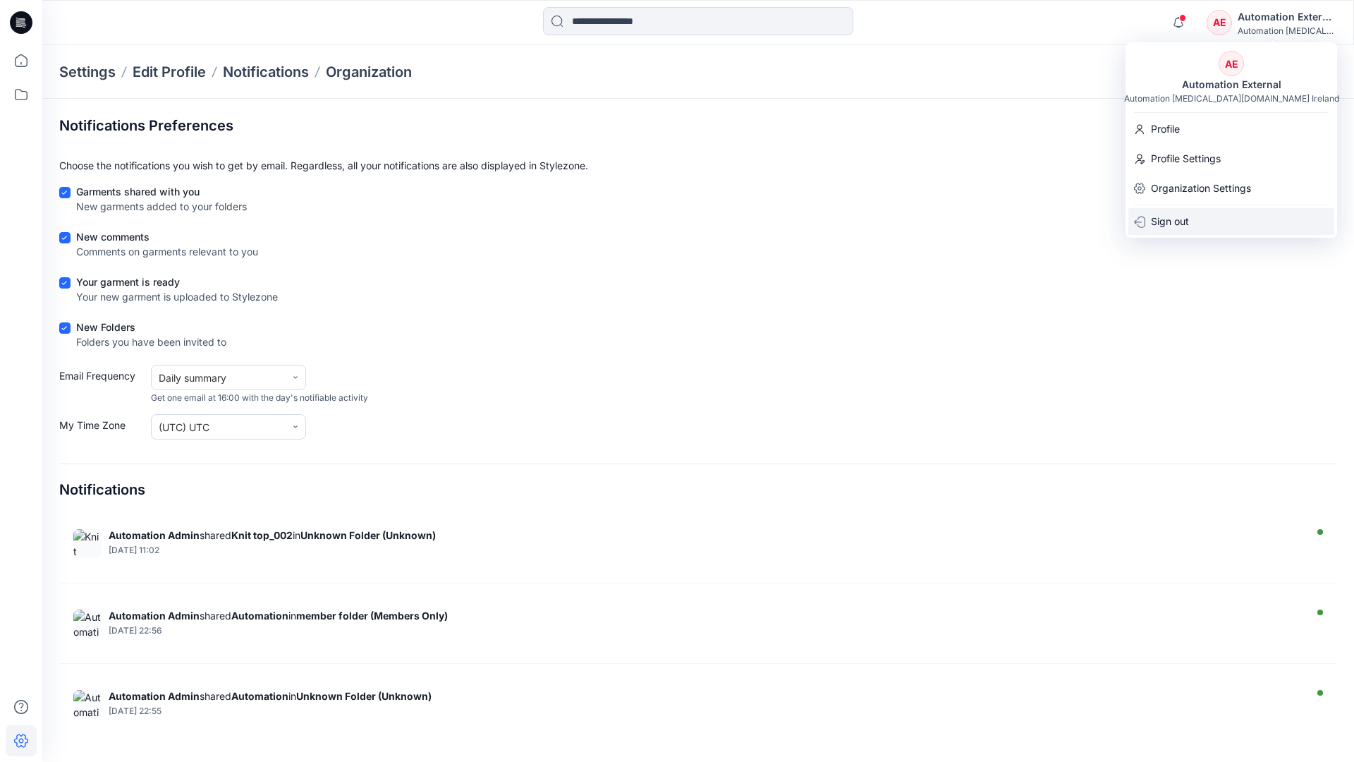
click at [1192, 218] on div "Sign out" at bounding box center [1231, 221] width 206 height 27
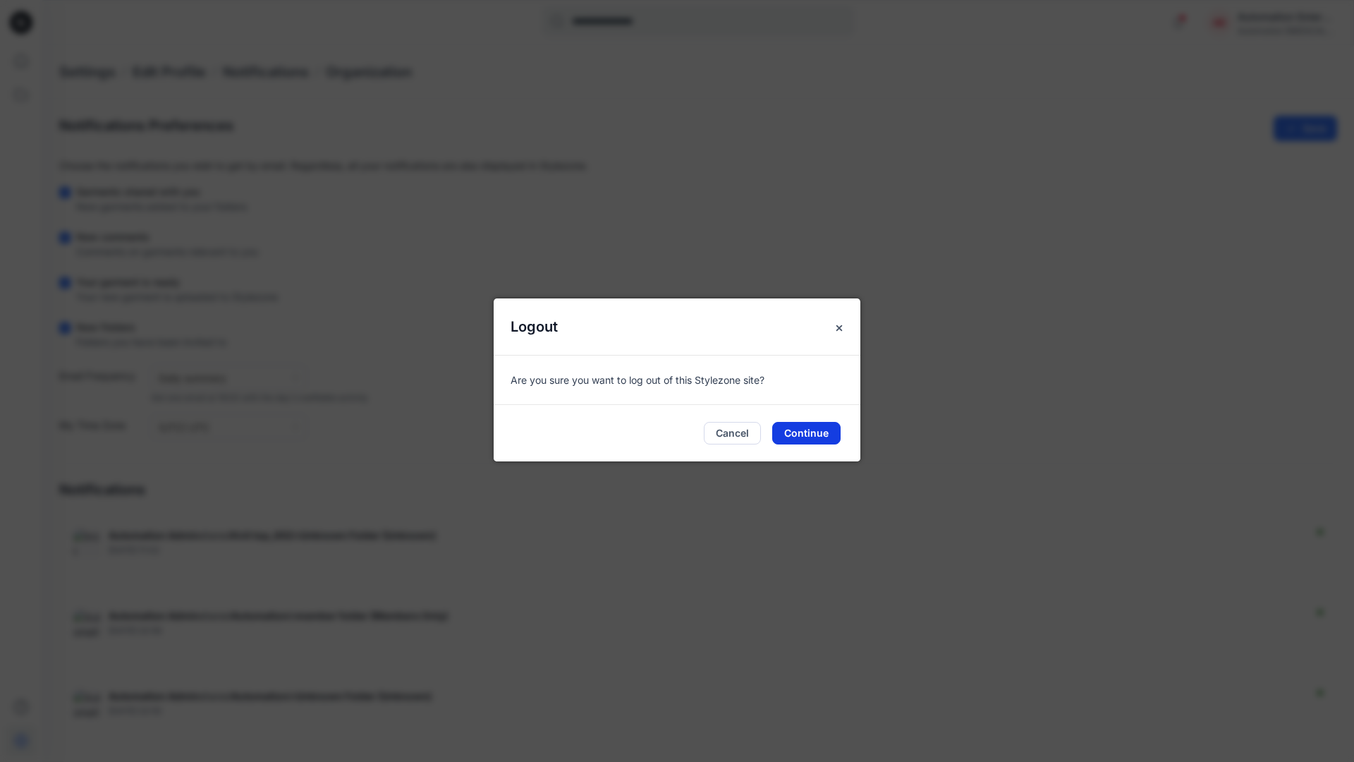
click at [827, 435] on button "Continue" at bounding box center [806, 433] width 68 height 23
